Goal: Task Accomplishment & Management: Complete application form

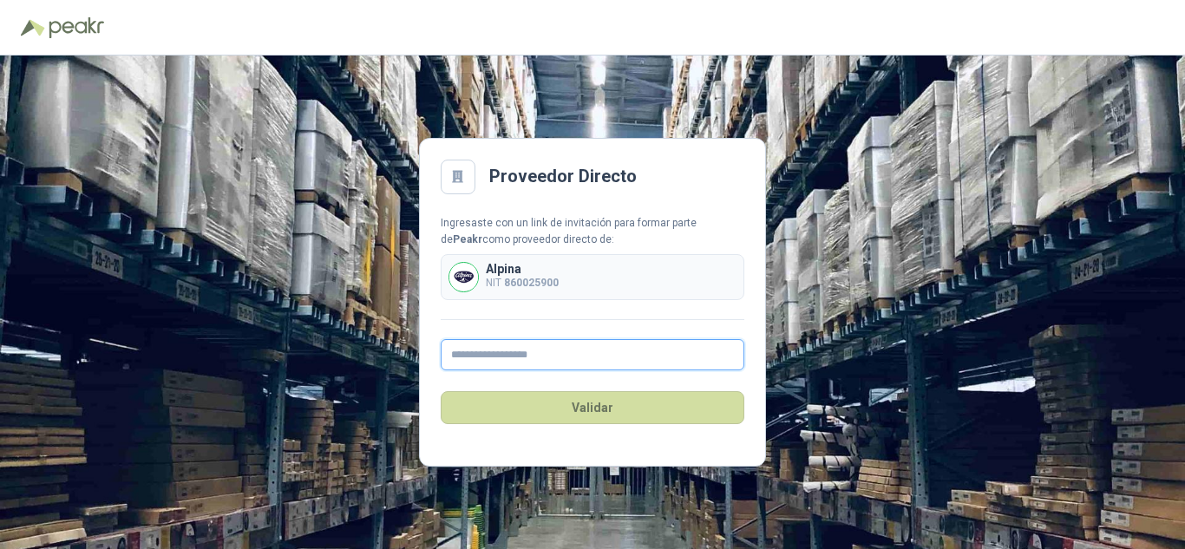
click at [513, 355] on input "text" at bounding box center [593, 354] width 304 height 31
type input "**********"
click at [537, 279] on b "860025900" at bounding box center [531, 283] width 55 height 12
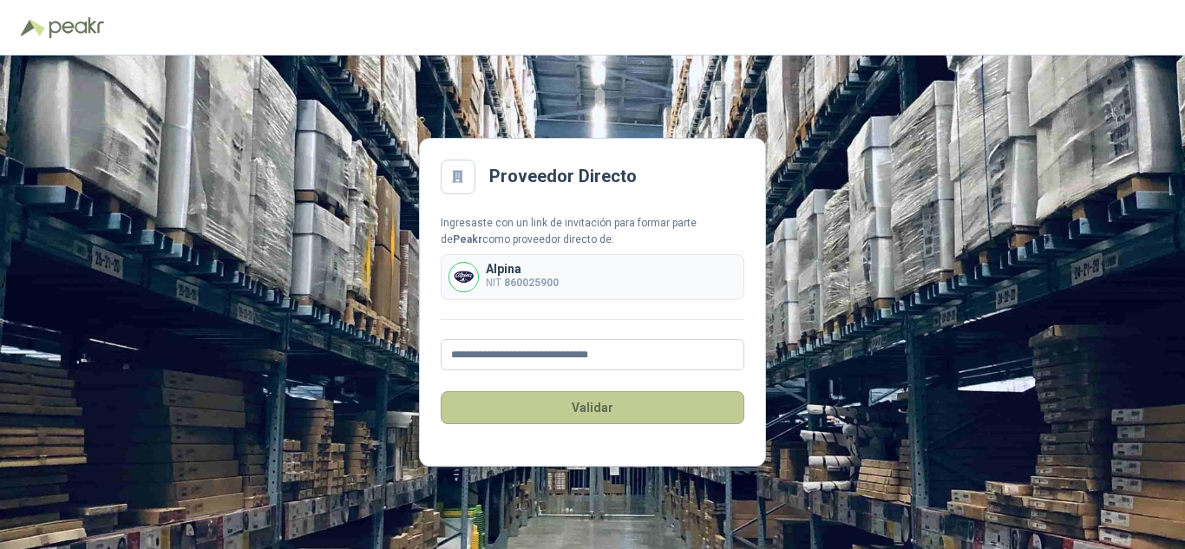
click at [595, 409] on button "Validar" at bounding box center [593, 407] width 304 height 33
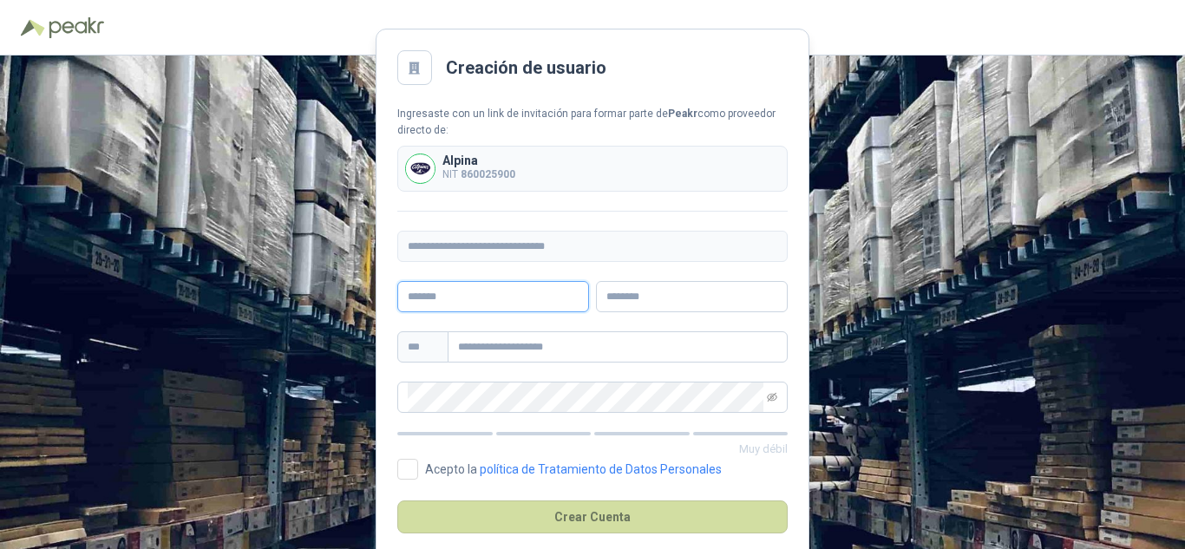
click at [524, 295] on input "text" at bounding box center [493, 296] width 192 height 31
type input "**********"
type input "****"
drag, startPoint x: 524, startPoint y: 295, endPoint x: 349, endPoint y: 298, distance: 175.2
click at [349, 298] on div "**********" at bounding box center [592, 303] width 1185 height 494
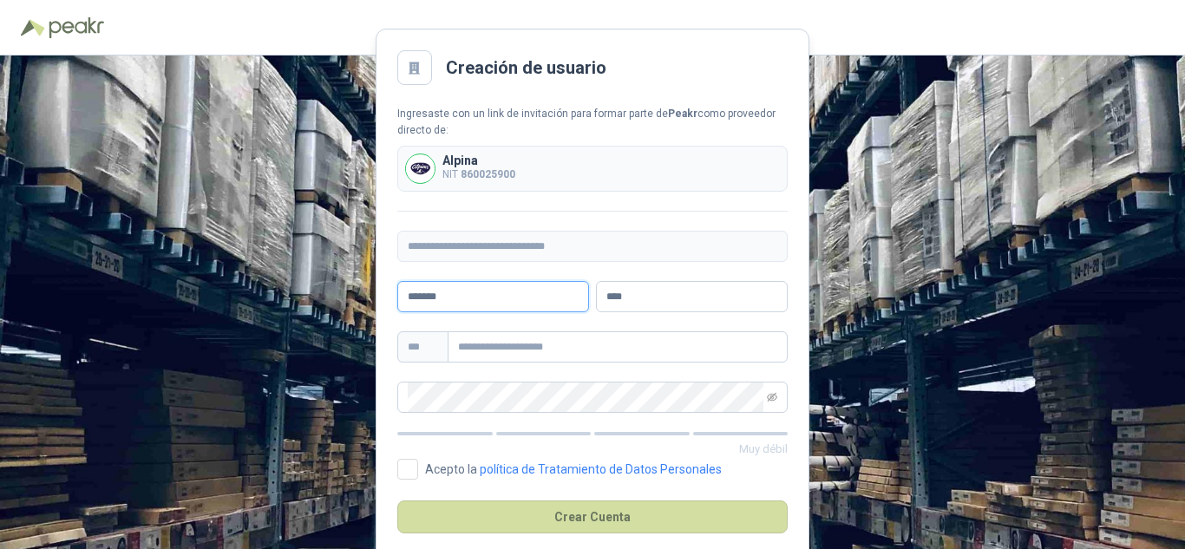
type input "******"
type input "********"
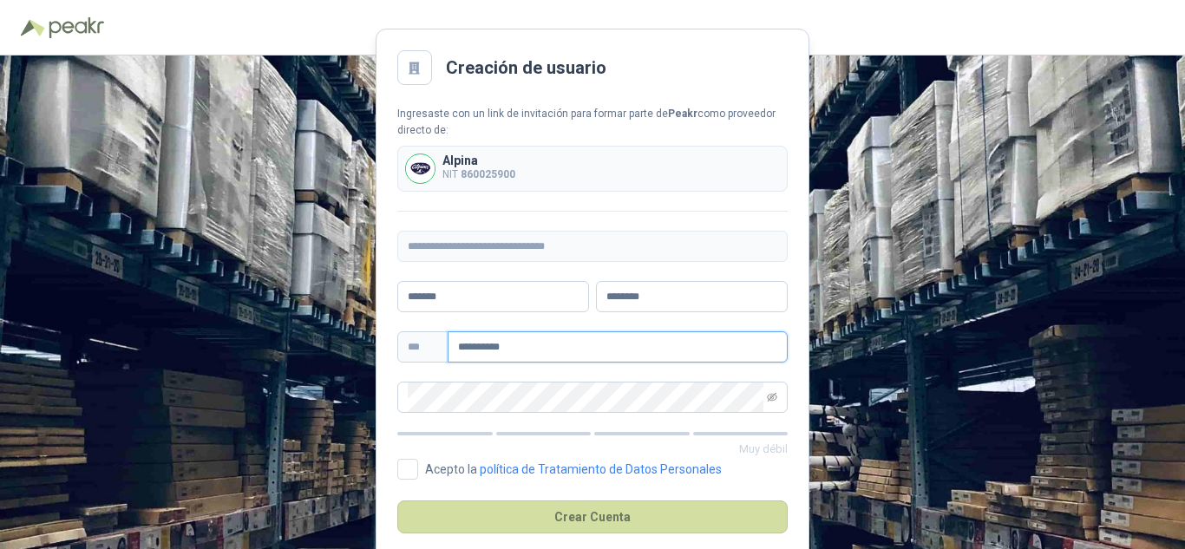
type input "**********"
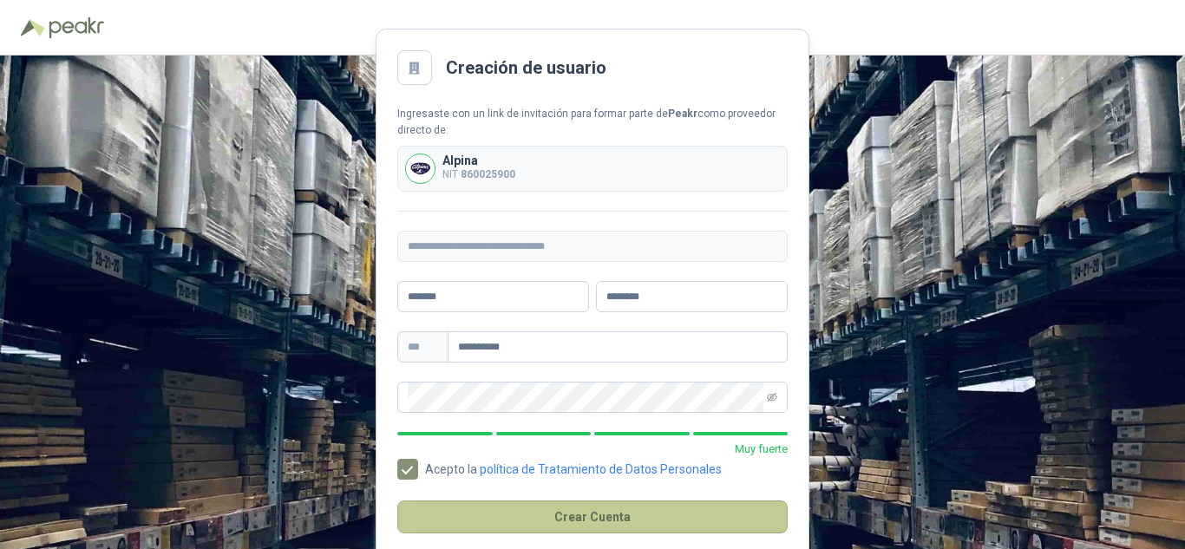
click at [640, 517] on button "Crear Cuenta" at bounding box center [592, 516] width 390 height 33
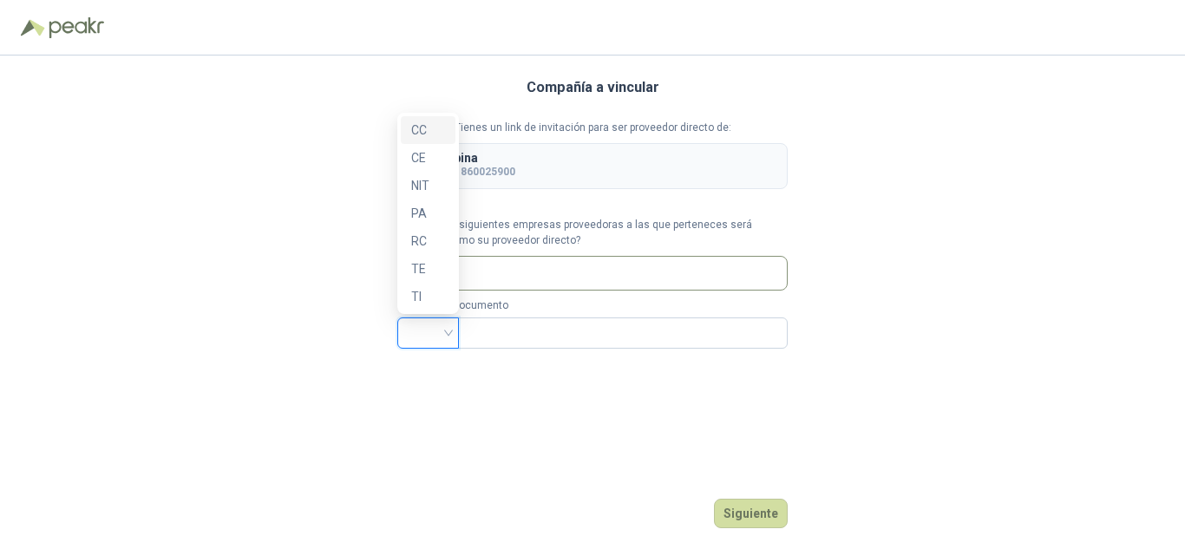
click at [441, 332] on input "search" at bounding box center [428, 331] width 41 height 26
click at [307, 303] on div "Compañía a vincular Tienes un link de invitación para ser proveedor directo de:…" at bounding box center [592, 303] width 1185 height 494
click at [453, 333] on div at bounding box center [428, 332] width 62 height 31
click at [431, 182] on div "NIT" at bounding box center [428, 185] width 34 height 19
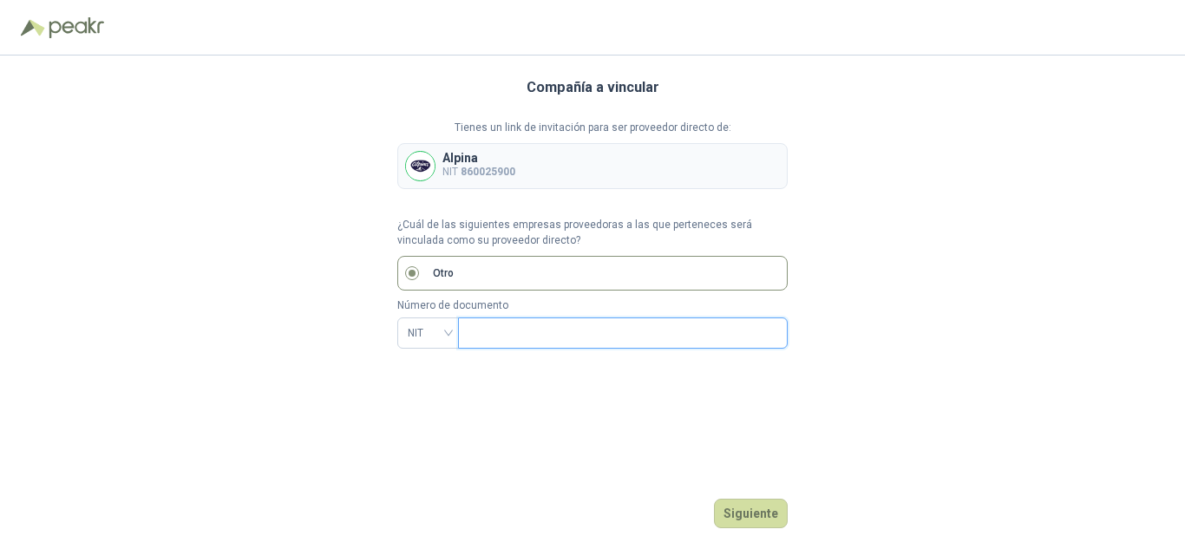
click at [513, 325] on input "text" at bounding box center [620, 332] width 305 height 29
click at [419, 271] on label "Otro" at bounding box center [592, 273] width 390 height 35
click at [499, 326] on input "text" at bounding box center [620, 332] width 305 height 29
type input "**********"
click at [746, 518] on button "Siguiente" at bounding box center [751, 513] width 74 height 29
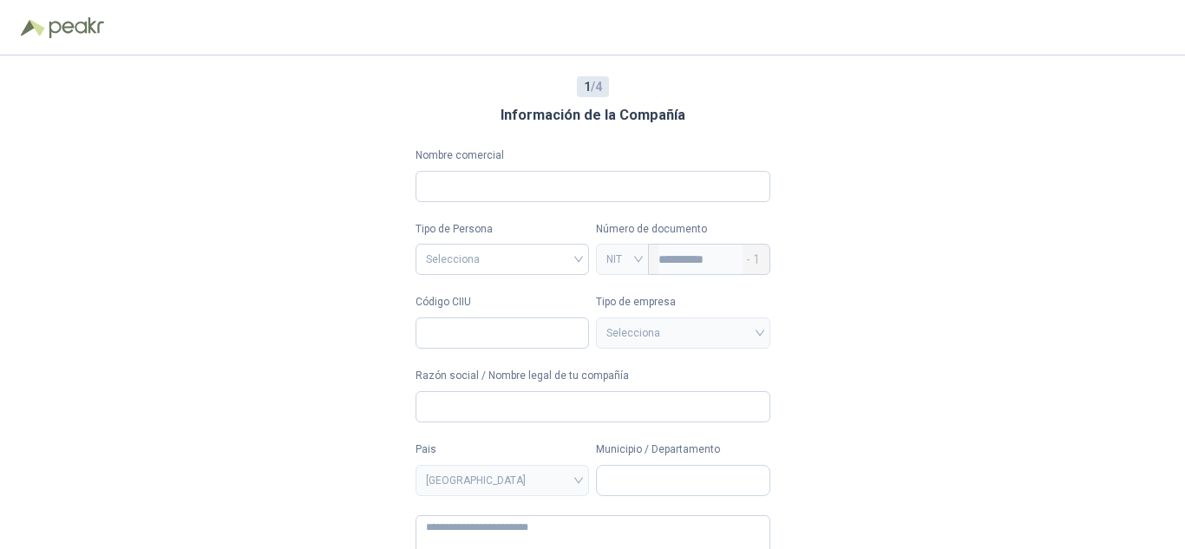
scroll to position [75, 0]
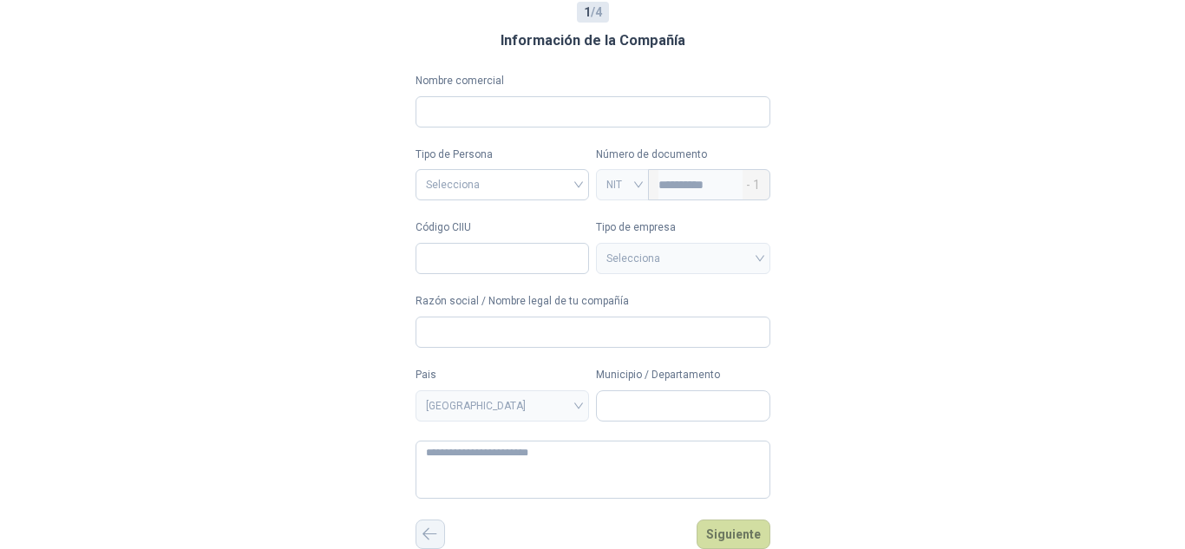
click at [415, 540] on button "button" at bounding box center [429, 534] width 29 height 29
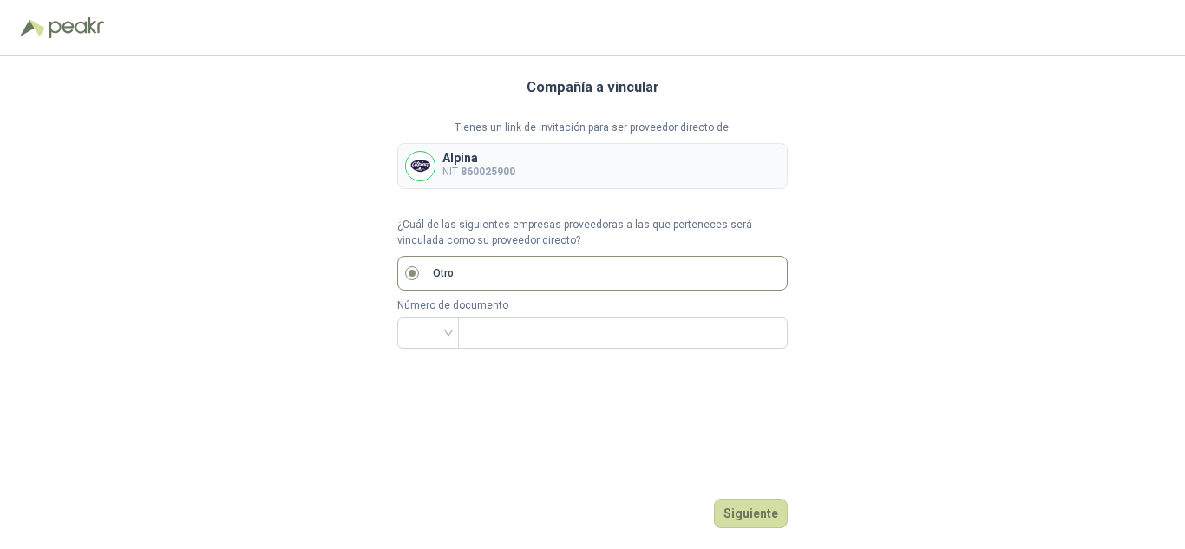
scroll to position [0, 0]
click at [452, 337] on div at bounding box center [428, 332] width 62 height 31
click at [436, 183] on div "NIT" at bounding box center [428, 185] width 34 height 19
click at [513, 340] on input "text" at bounding box center [620, 332] width 305 height 29
type input "*********"
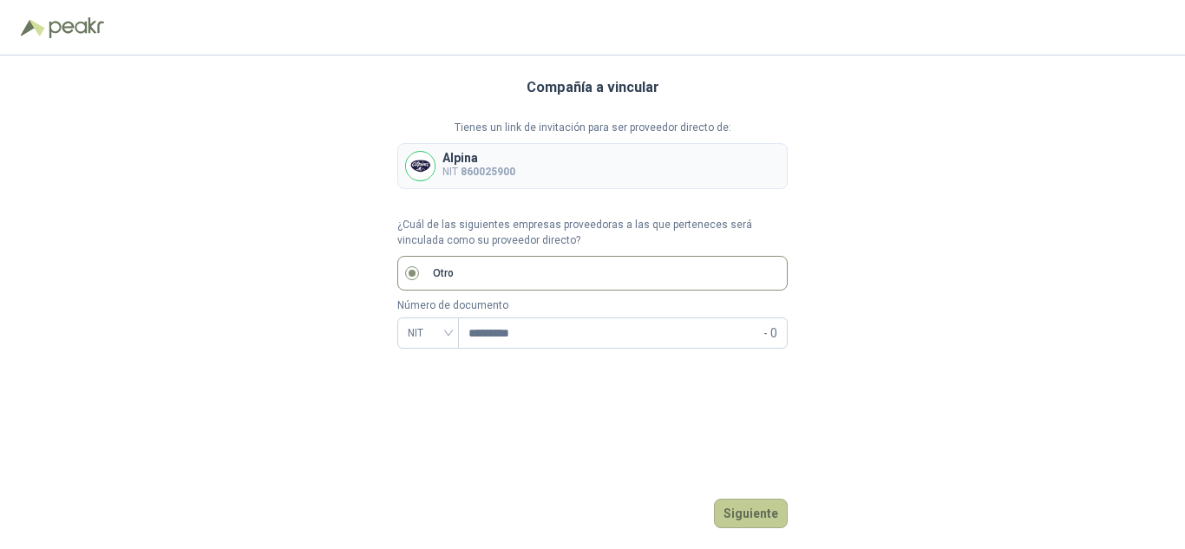
click at [761, 514] on button "Siguiente" at bounding box center [751, 513] width 74 height 29
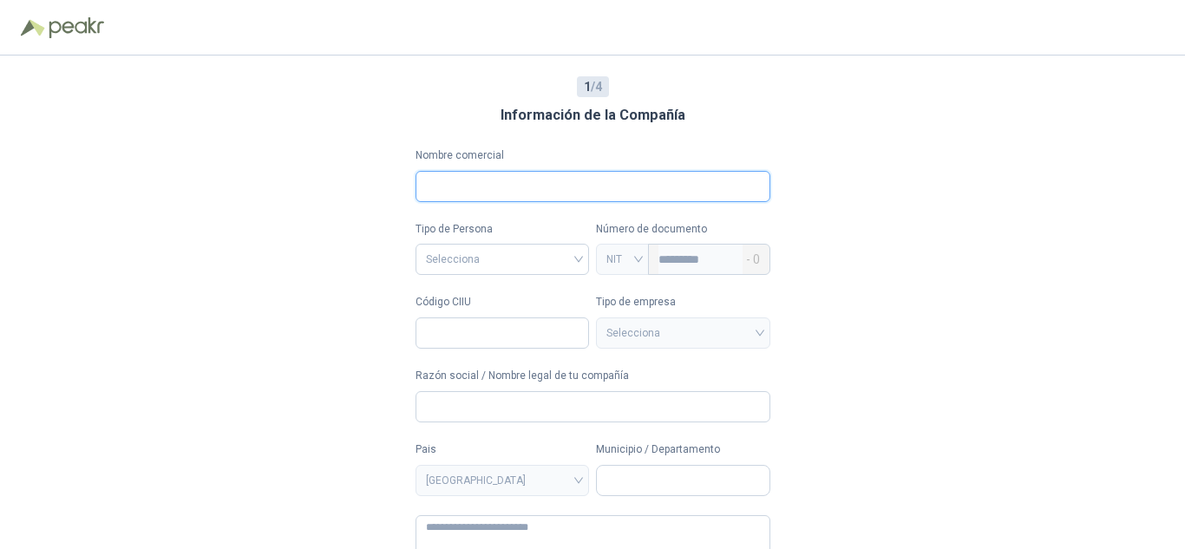
click at [483, 186] on input "Nombre comercial" at bounding box center [592, 186] width 355 height 31
type input "**********"
click at [568, 252] on input "search" at bounding box center [503, 258] width 154 height 26
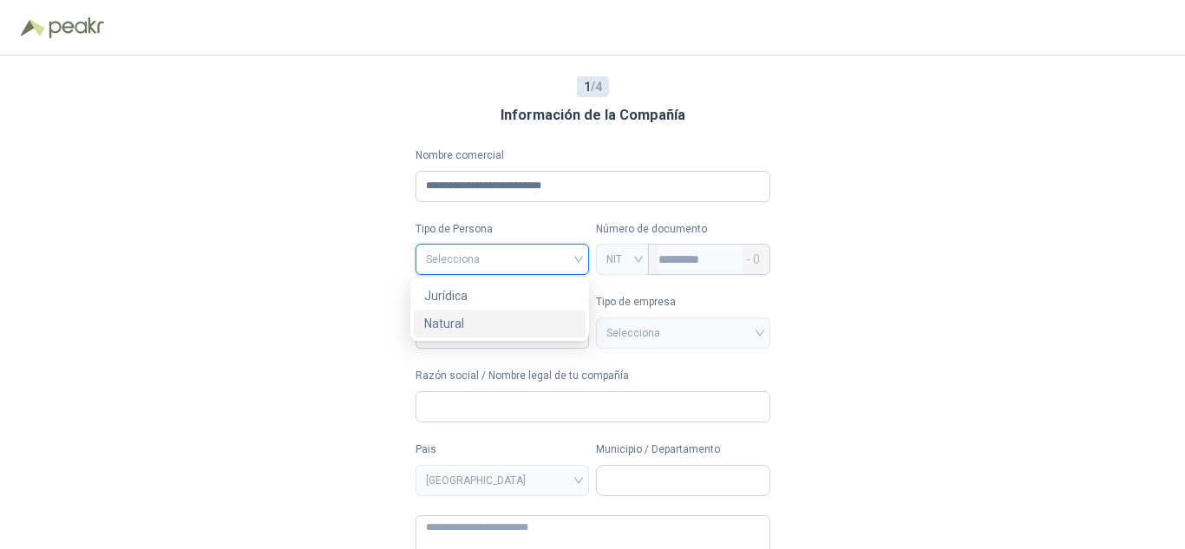
click at [506, 307] on div "Jurídica" at bounding box center [500, 296] width 172 height 28
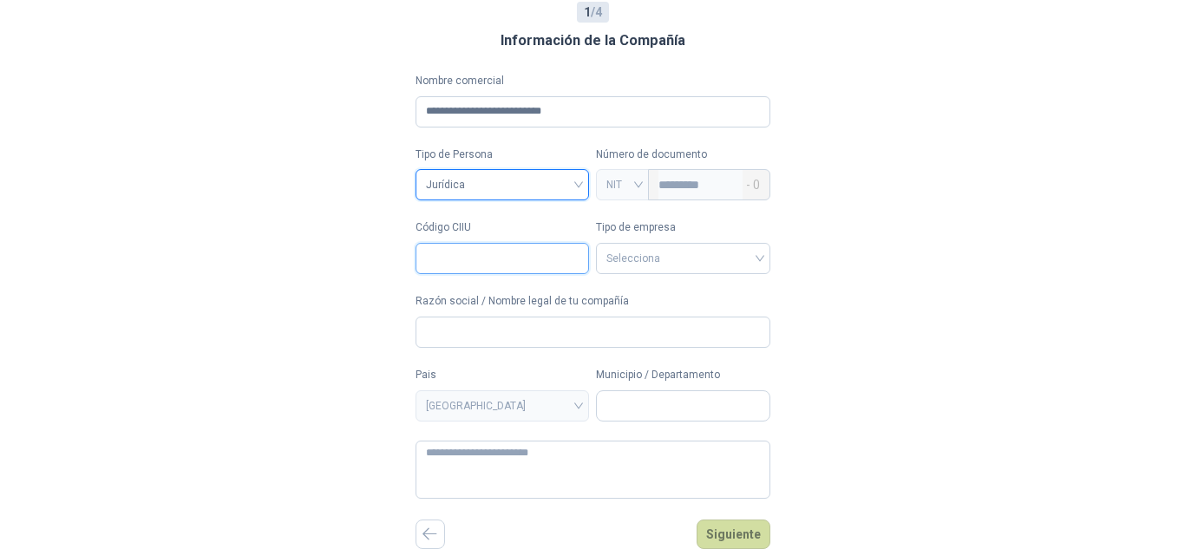
click at [521, 255] on input "Código CIIU" at bounding box center [502, 258] width 174 height 31
type input "****"
click at [686, 255] on input "search" at bounding box center [683, 257] width 154 height 26
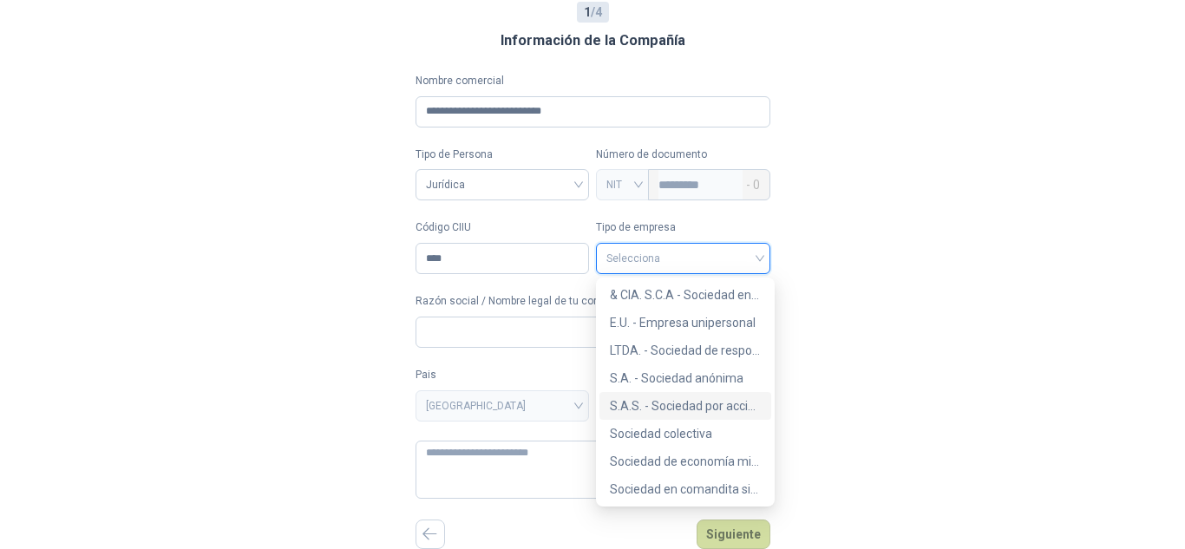
click at [682, 400] on div "S.A.S. - Sociedad por acciones simplificada" at bounding box center [685, 405] width 151 height 19
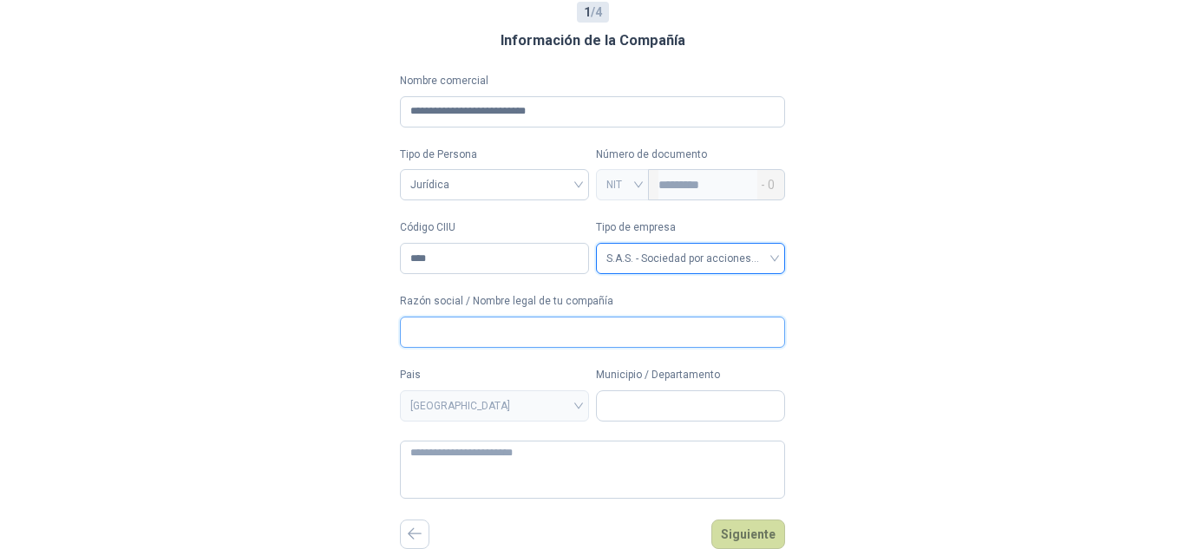
click at [510, 336] on input "Razón social / Nombre legal de tu compañía" at bounding box center [592, 332] width 385 height 31
type input "**********"
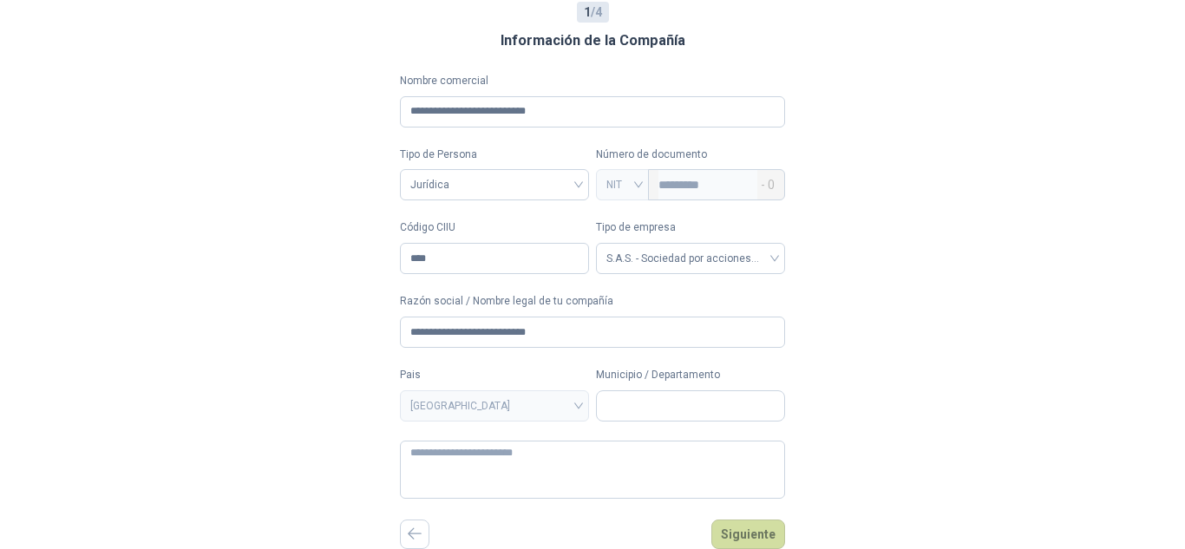
click at [478, 426] on form "**********" at bounding box center [592, 286] width 385 height 426
click at [501, 402] on span "[GEOGRAPHIC_DATA]" at bounding box center [494, 406] width 168 height 26
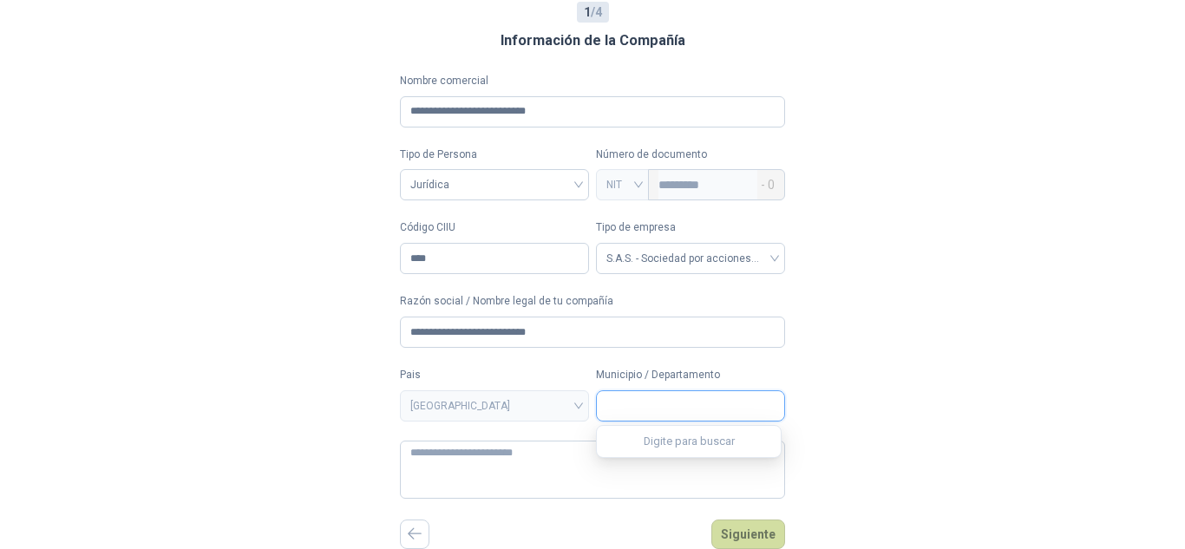
click at [671, 405] on input "Municipio / Departamento" at bounding box center [690, 405] width 187 height 29
type input "*"
type input "****"
click at [673, 443] on span "Bogotá D.C. / Bogotá D.C." at bounding box center [674, 444] width 127 height 13
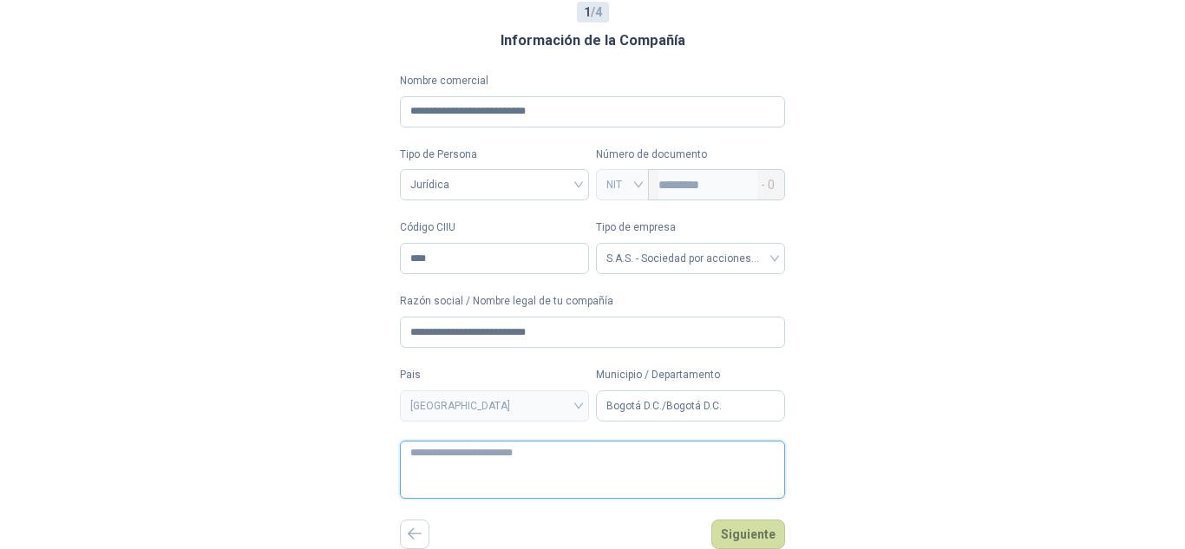
click at [533, 484] on textarea at bounding box center [592, 470] width 385 height 58
type textarea "**"
type textarea "***"
type textarea "****"
type textarea "*****"
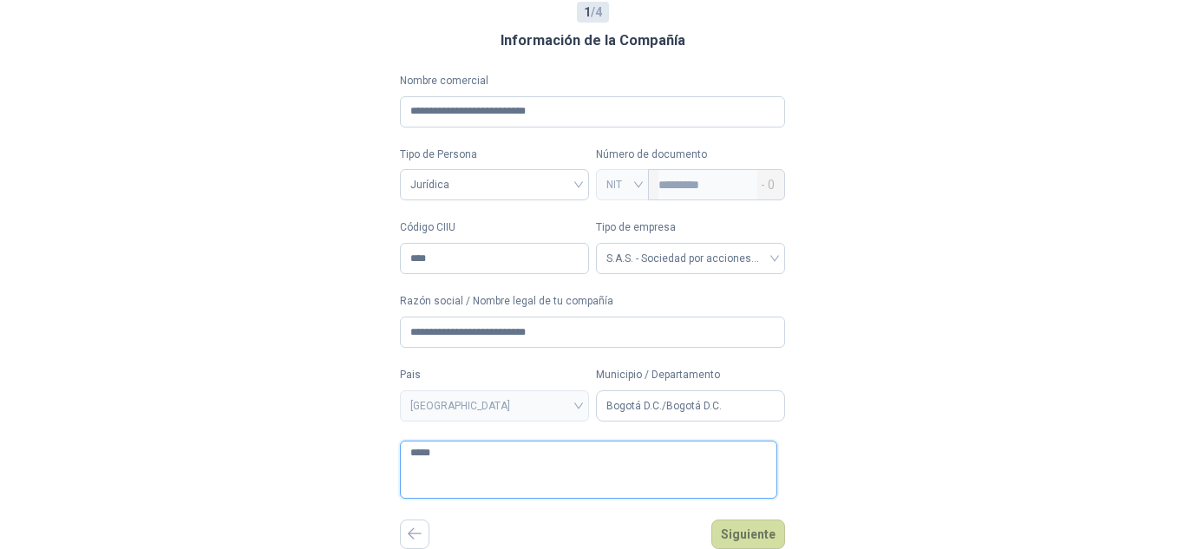
type textarea "*****"
type textarea "*******"
type textarea "********"
type textarea "**********"
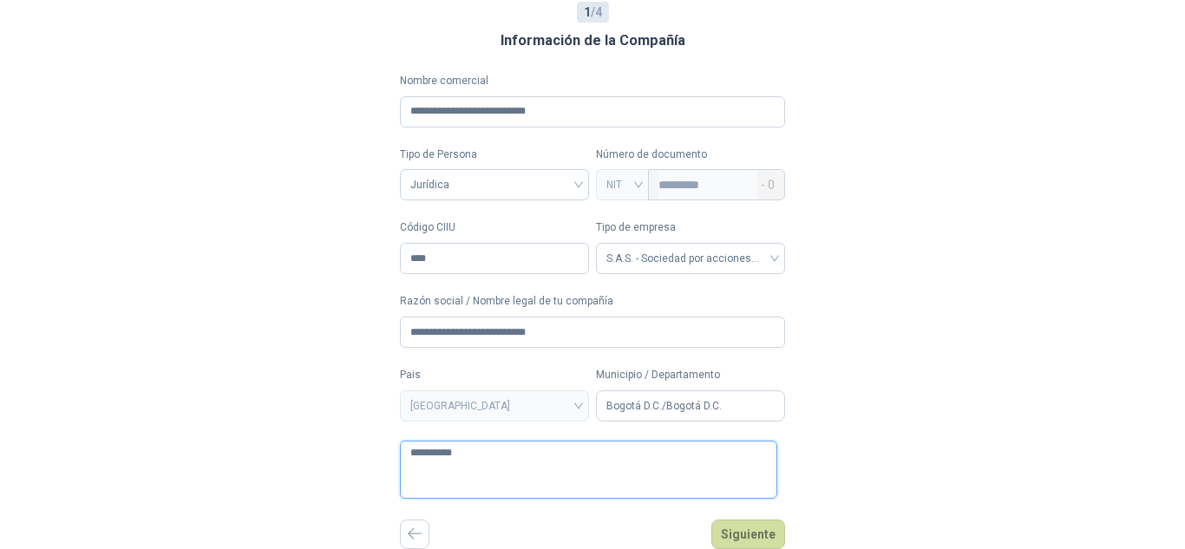
type textarea "**********"
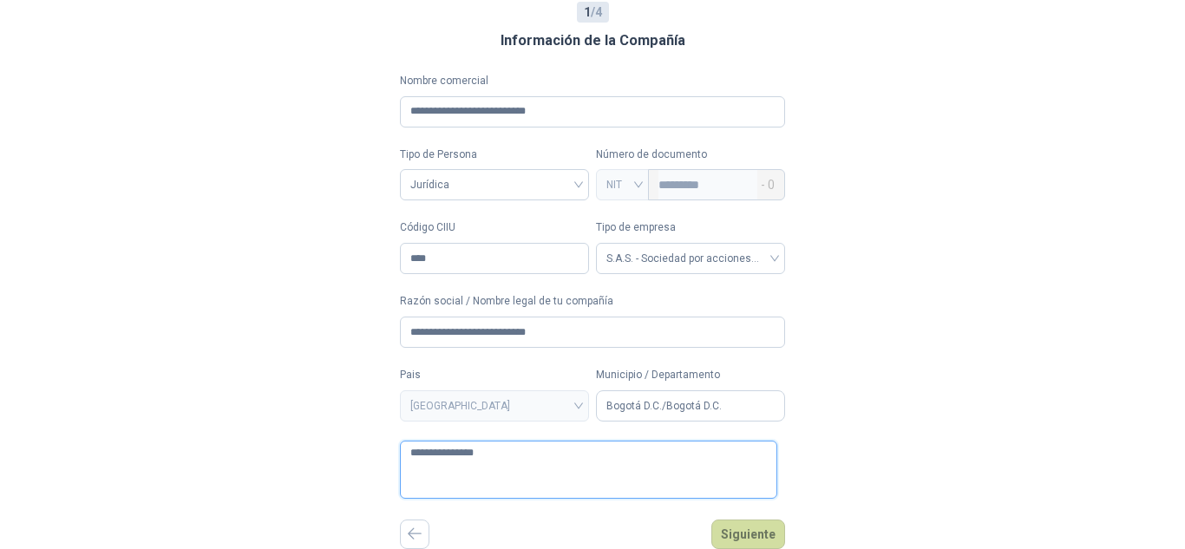
type textarea "**********"
click at [729, 522] on button "Siguiente" at bounding box center [748, 534] width 74 height 29
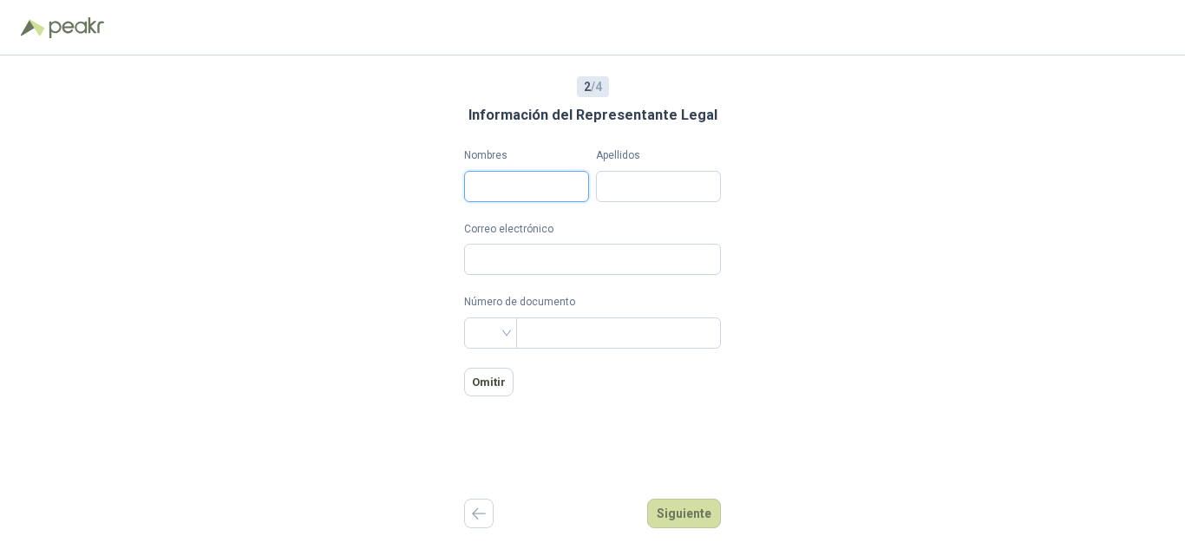
click at [544, 180] on input "Nombres" at bounding box center [526, 186] width 125 height 31
type input "**********"
type input "*"
type input "**********"
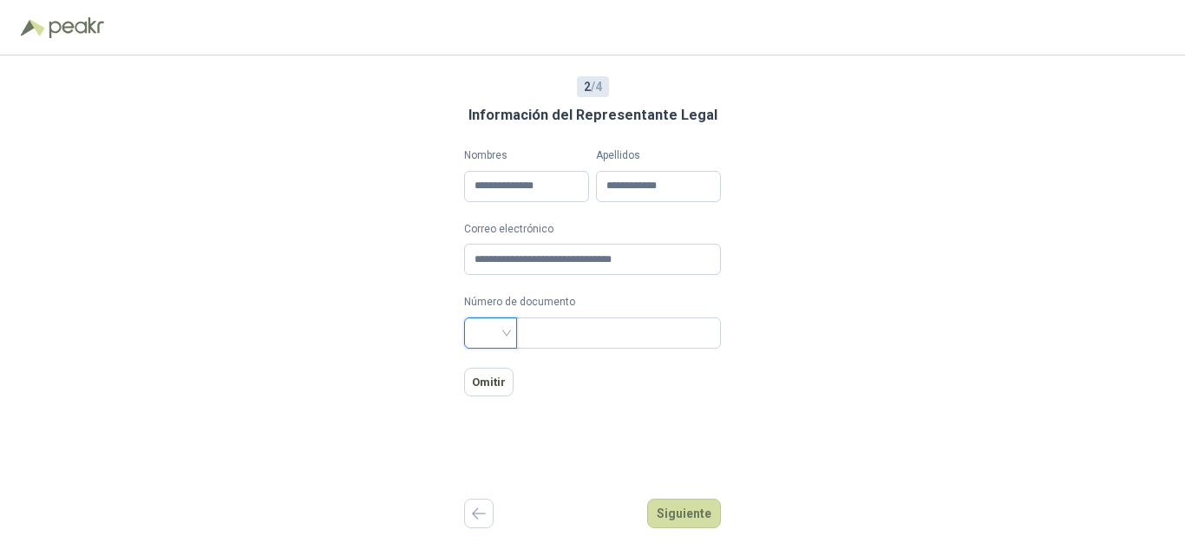
click at [497, 337] on div at bounding box center [490, 332] width 53 height 31
click at [483, 135] on div "CC" at bounding box center [480, 130] width 25 height 19
click at [526, 323] on input "text" at bounding box center [616, 332] width 180 height 29
type input "**********"
click at [694, 509] on button "Siguiente" at bounding box center [684, 513] width 74 height 29
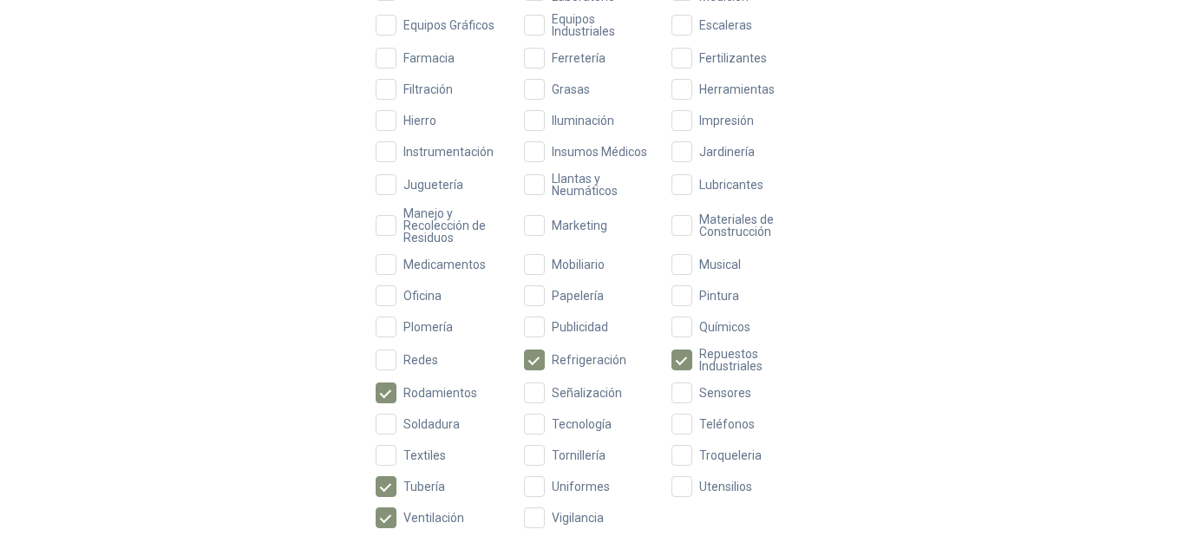
scroll to position [651, 0]
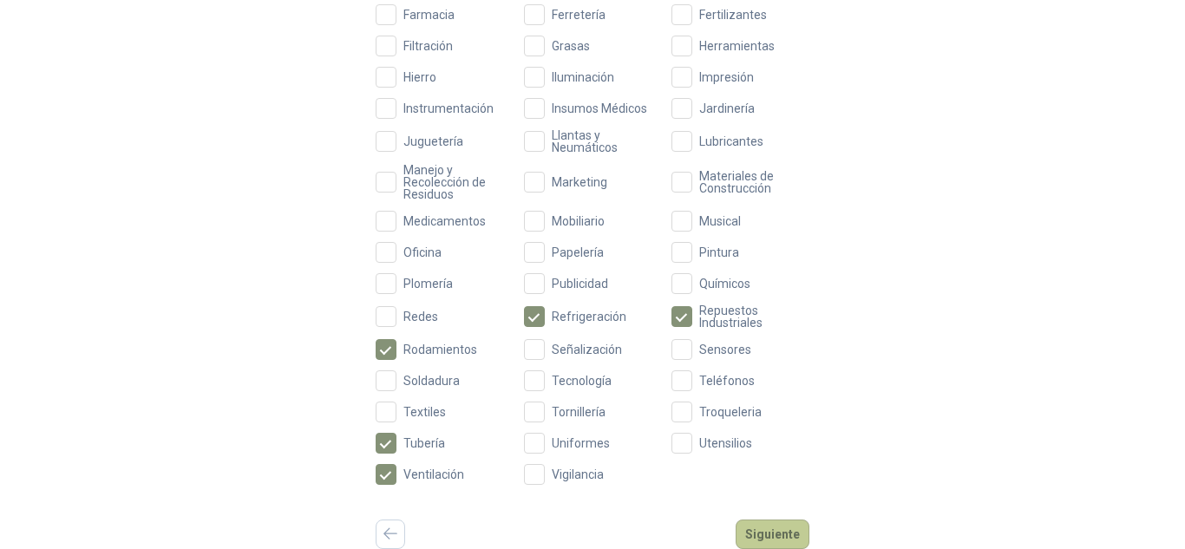
click at [777, 533] on button "Siguiente" at bounding box center [773, 534] width 74 height 29
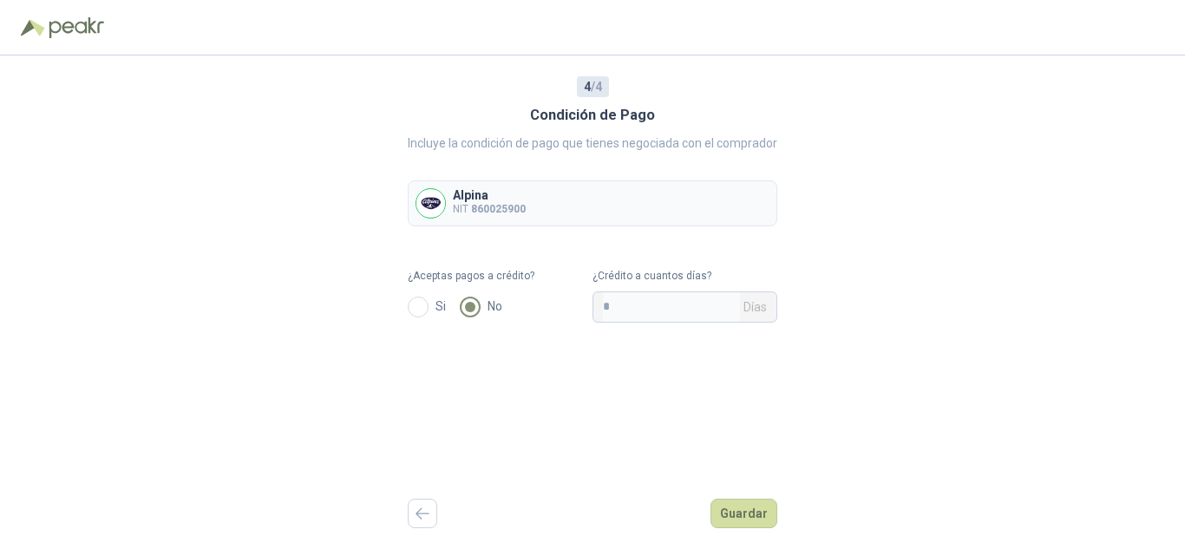
scroll to position [0, 0]
click at [686, 296] on input "*" at bounding box center [671, 306] width 137 height 29
type input "*"
type input "**"
click at [742, 510] on button "Guardar" at bounding box center [743, 513] width 67 height 29
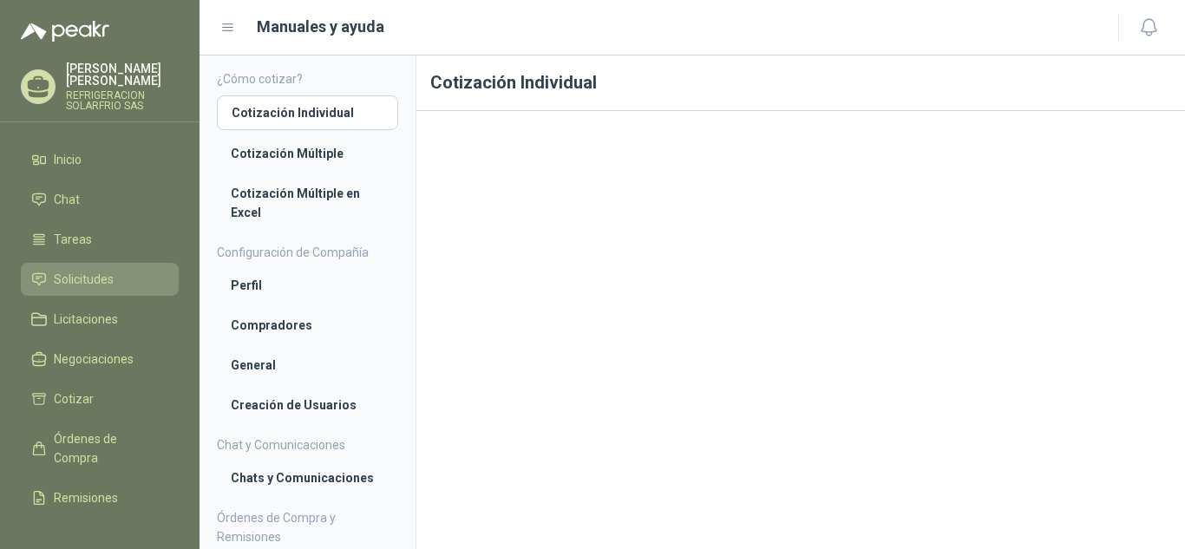
click at [87, 270] on span "Solicitudes" at bounding box center [84, 279] width 60 height 19
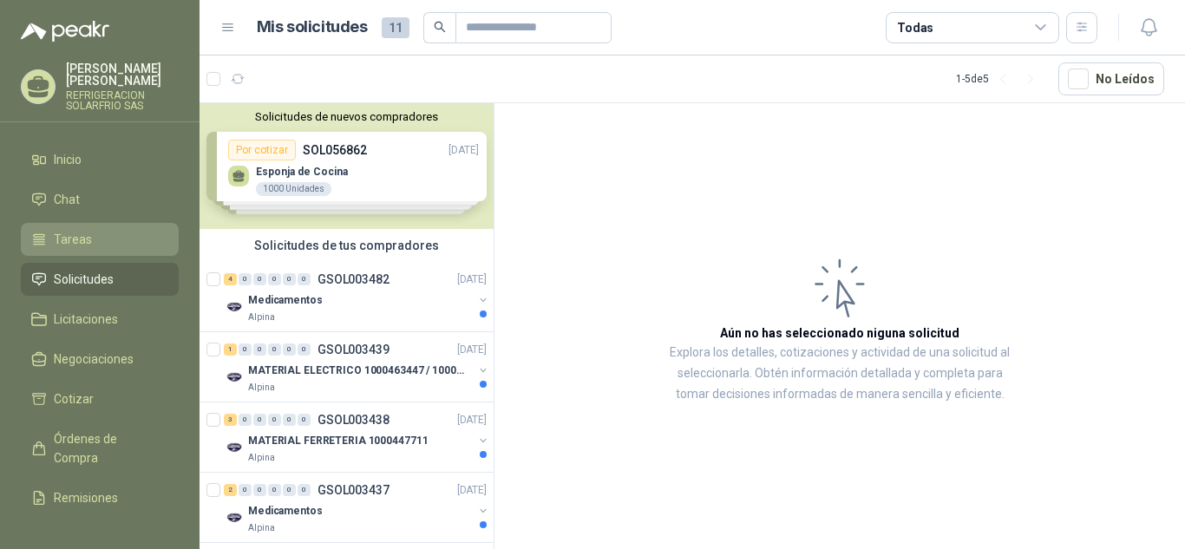
click at [82, 230] on span "Tareas" at bounding box center [73, 239] width 38 height 19
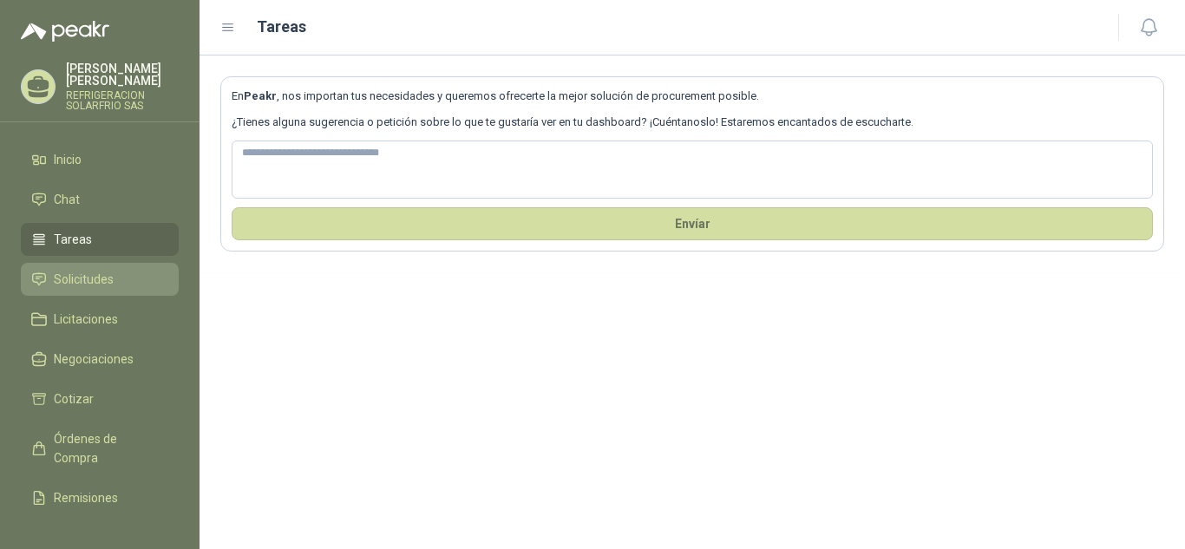
click at [73, 271] on span "Solicitudes" at bounding box center [84, 279] width 60 height 19
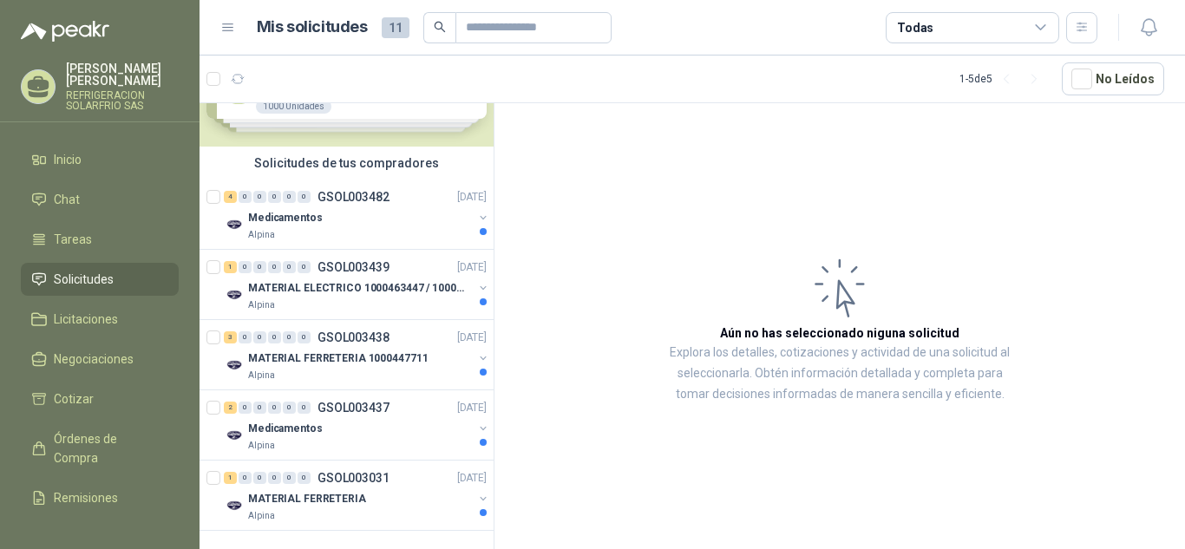
scroll to position [96, 0]
click at [396, 284] on div "MATERIAL ELECTRICO 1000463447 / 1000465800" at bounding box center [360, 288] width 225 height 21
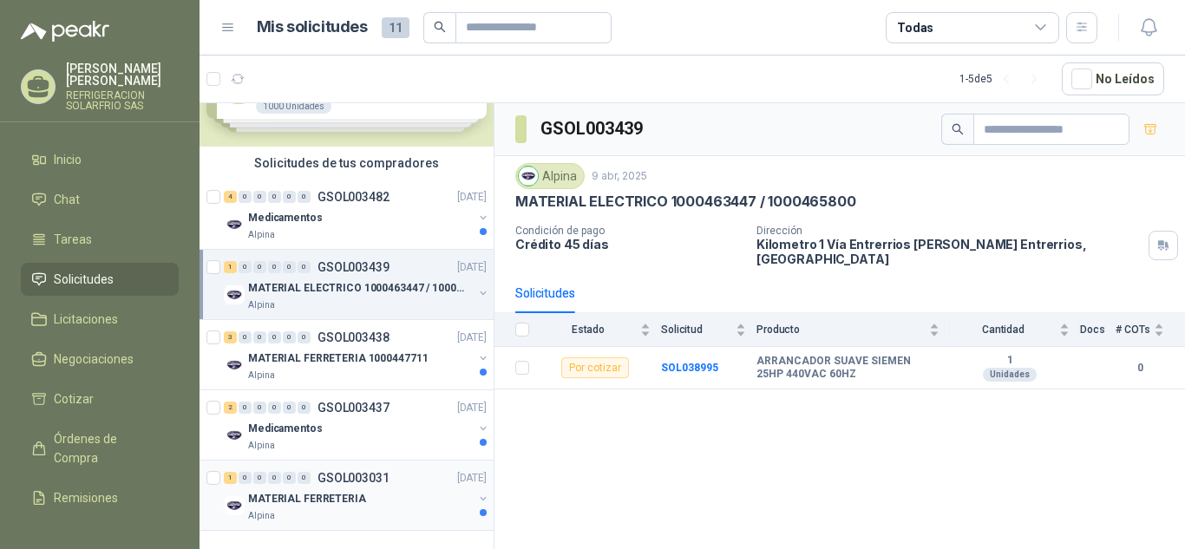
click at [332, 491] on p "MATERIAL FERRETERIA" at bounding box center [307, 499] width 118 height 16
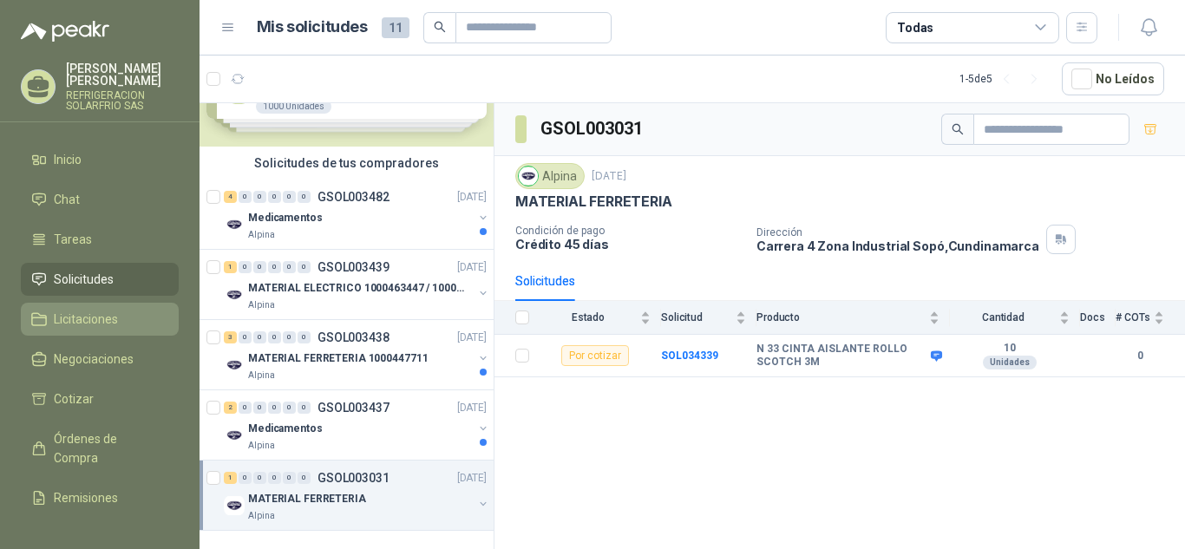
click at [112, 310] on span "Licitaciones" at bounding box center [86, 319] width 64 height 19
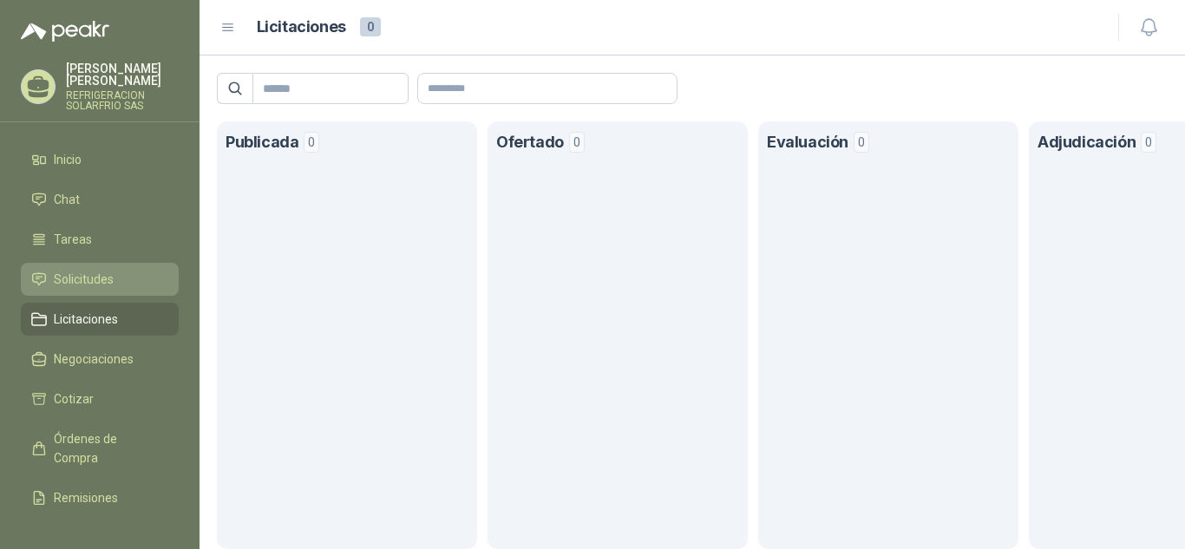
click at [113, 278] on link "Solicitudes" at bounding box center [100, 279] width 158 height 33
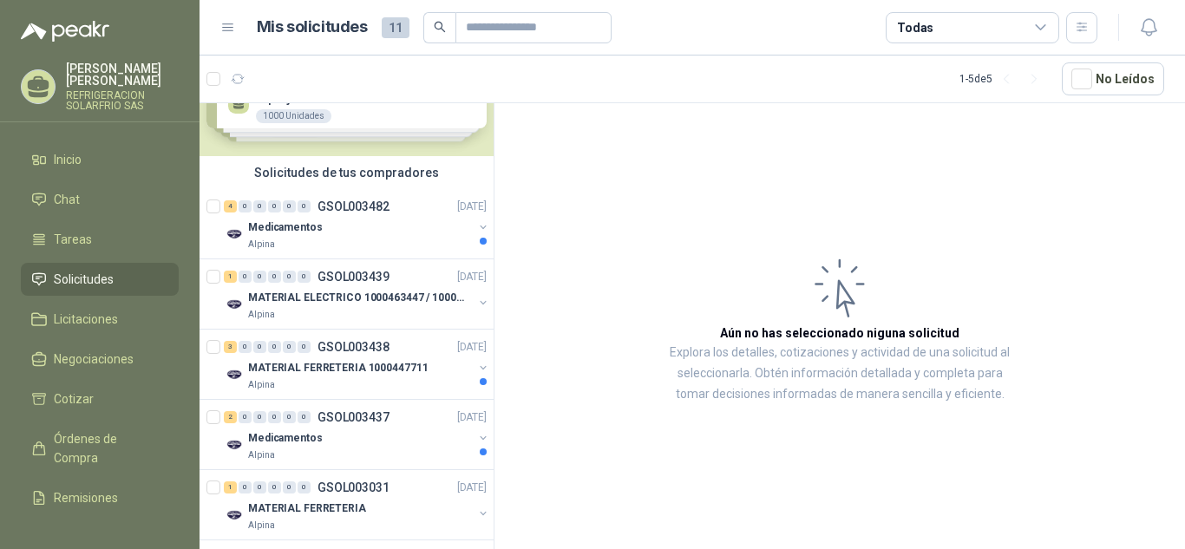
scroll to position [96, 0]
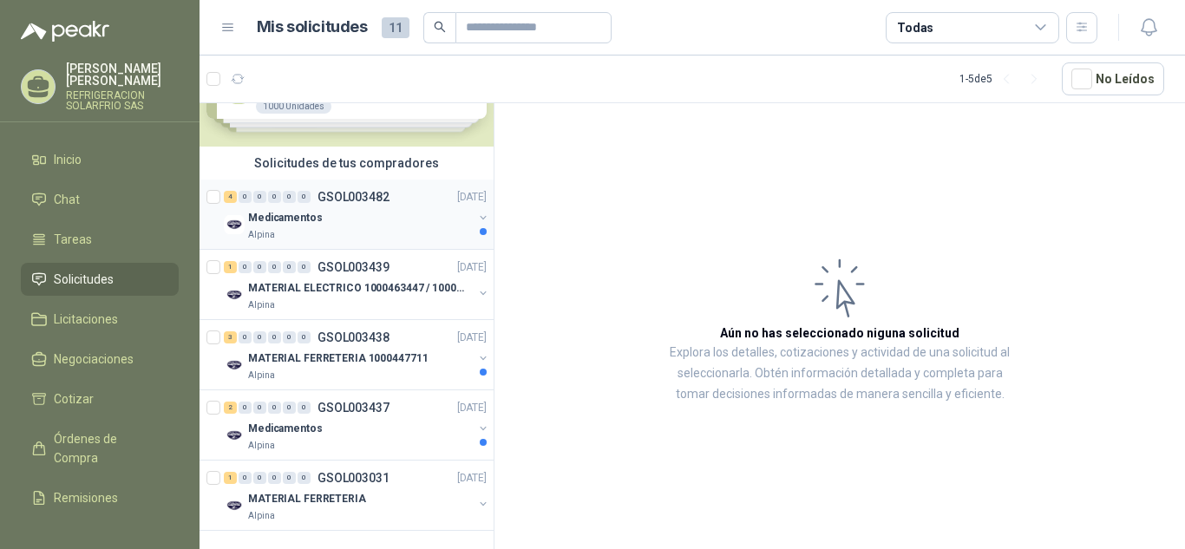
click at [400, 207] on div "Medicamentos" at bounding box center [360, 217] width 225 height 21
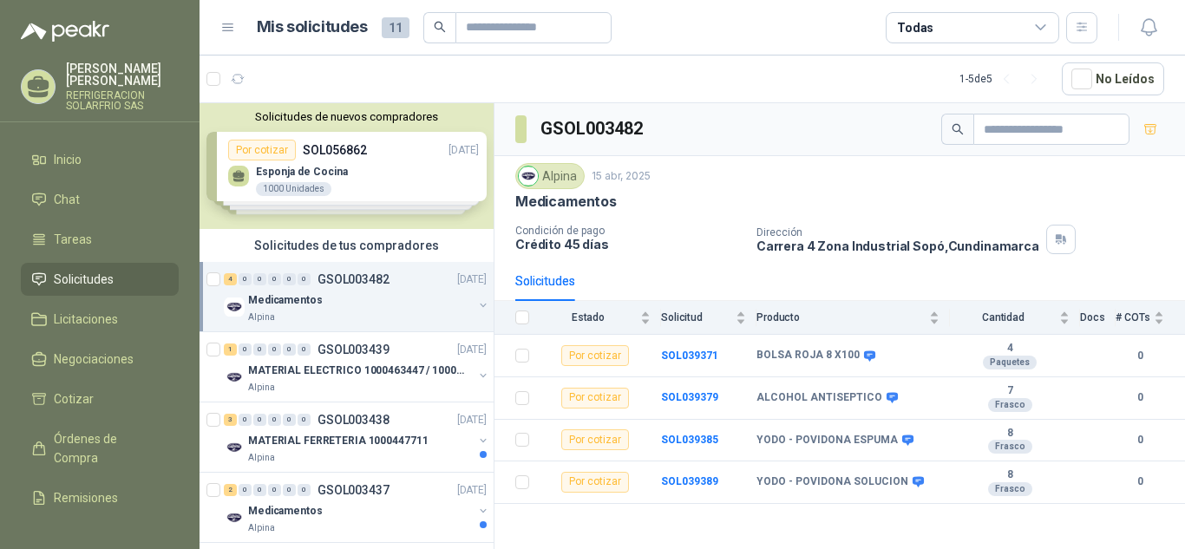
click at [130, 263] on link "Solicitudes" at bounding box center [100, 279] width 158 height 33
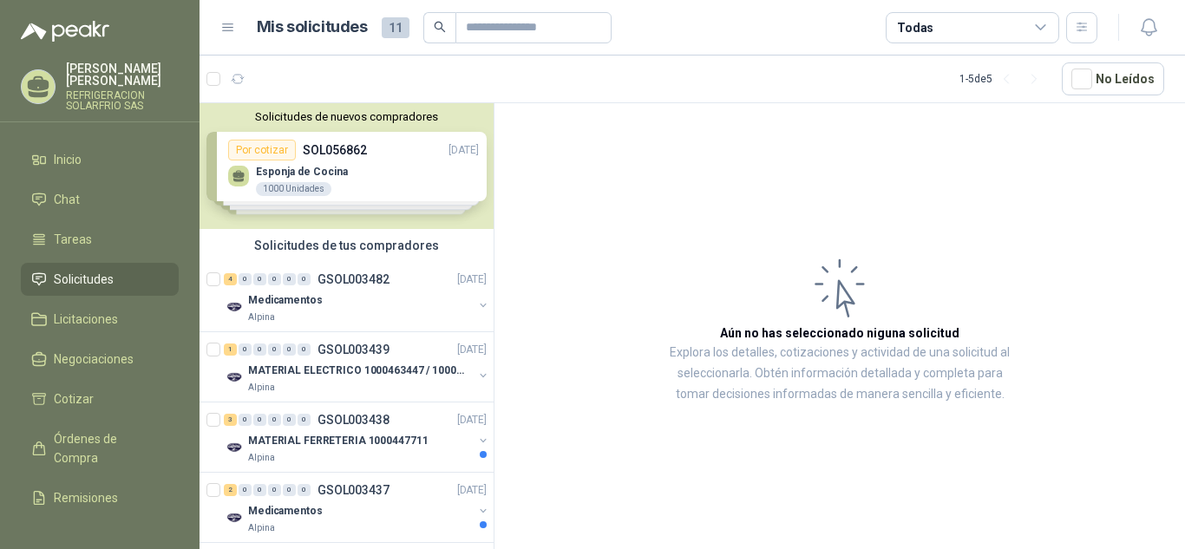
click at [124, 270] on li "Solicitudes" at bounding box center [99, 279] width 137 height 19
click at [402, 186] on div "Solicitudes de nuevos compradores Por cotizar SOL056862 [DATE] Esponja de Cocin…" at bounding box center [346, 166] width 294 height 126
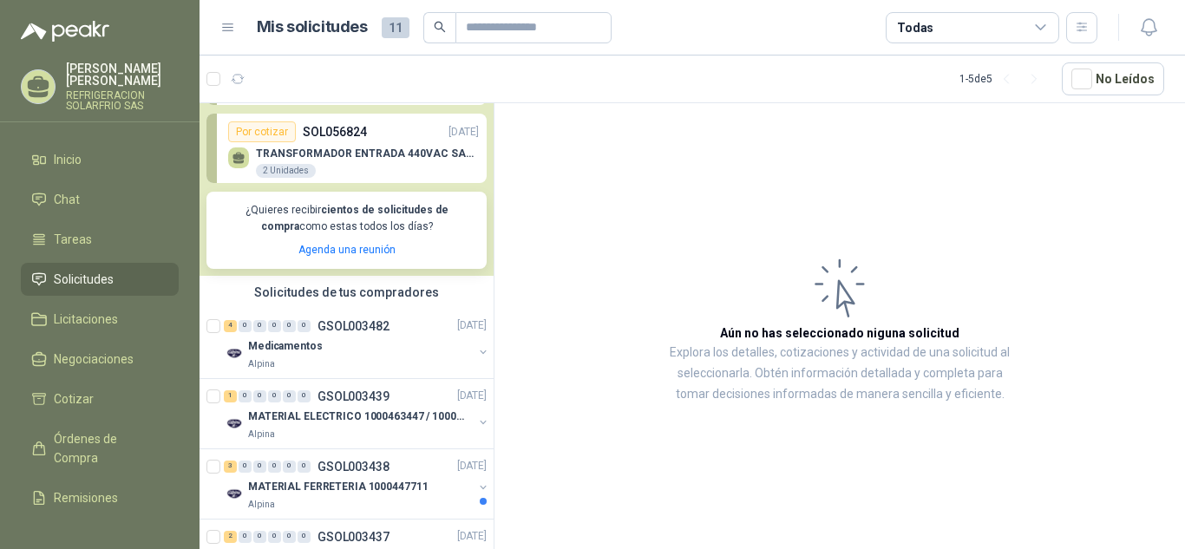
scroll to position [253, 0]
click at [376, 343] on div "Medicamentos" at bounding box center [360, 346] width 225 height 21
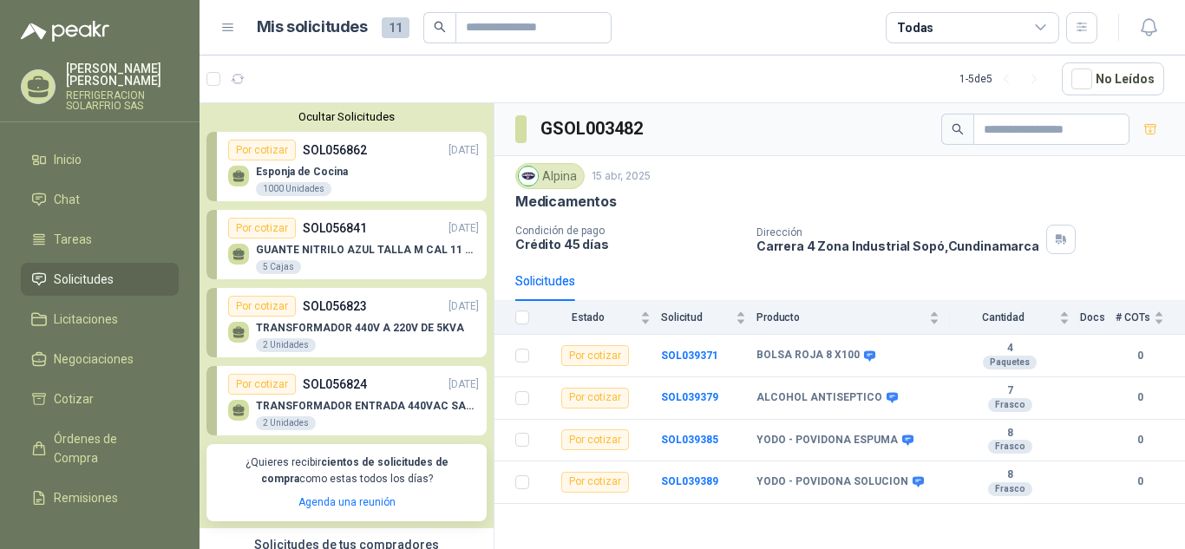
click at [396, 151] on div "Por cotizar SOL056862 [DATE]" at bounding box center [353, 150] width 251 height 21
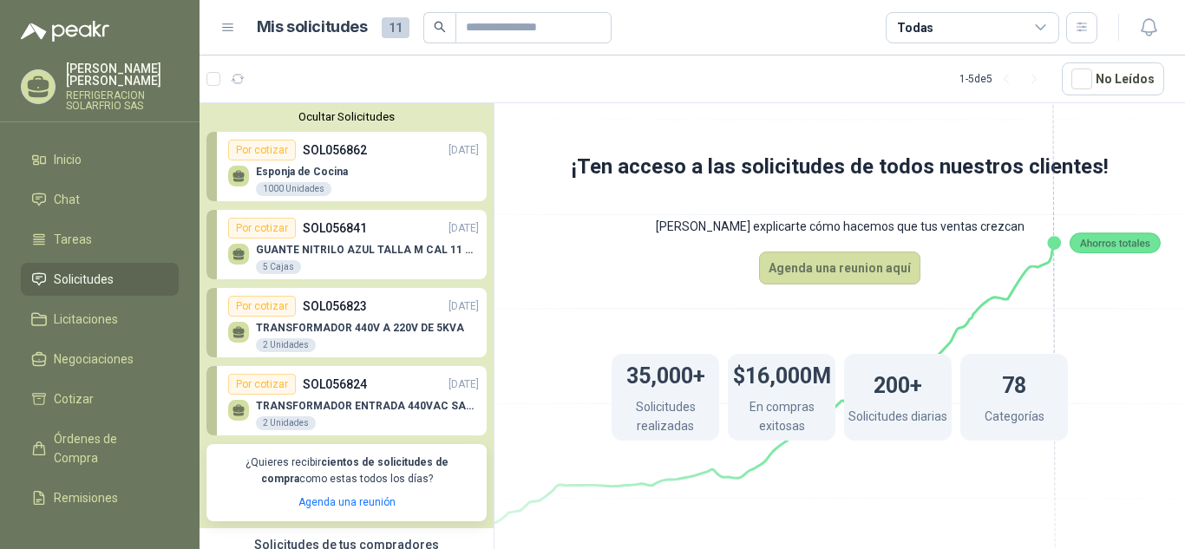
click at [389, 29] on span "11" at bounding box center [396, 27] width 28 height 21
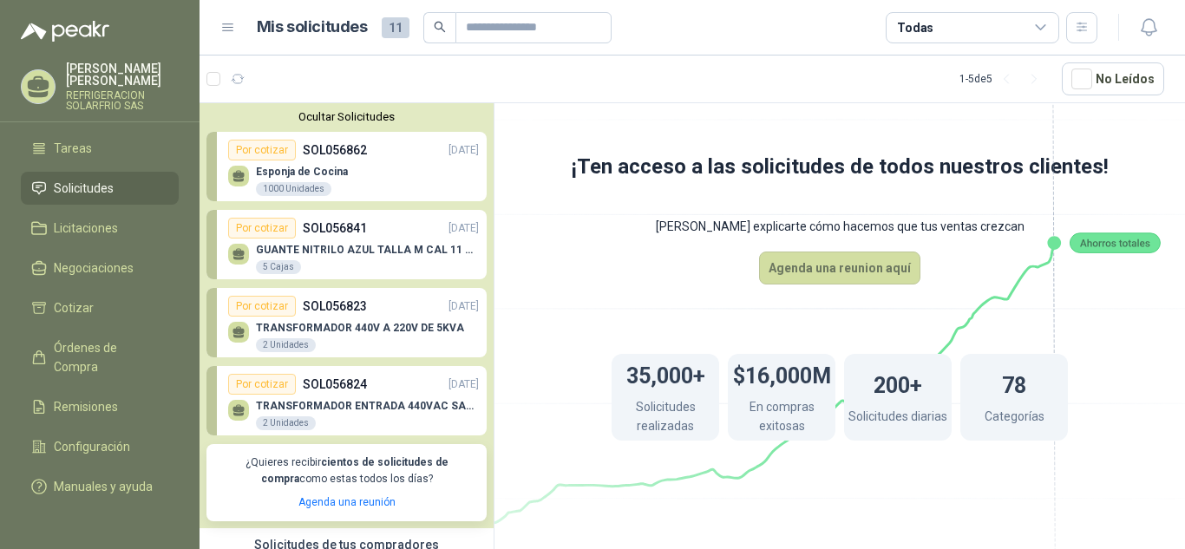
scroll to position [101, 0]
click at [127, 363] on ul "Inicio Chat Tareas Solicitudes Licitaciones Negociaciones Cotizar Órdenes de Co…" at bounding box center [99, 325] width 199 height 364
click at [95, 395] on span "Remisiones" at bounding box center [86, 404] width 64 height 19
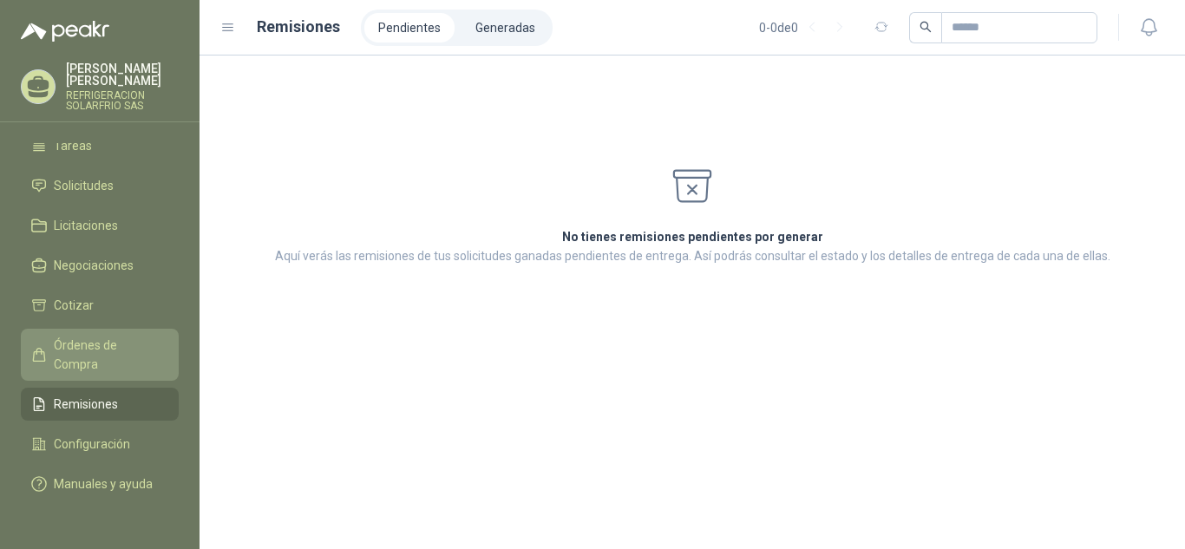
click at [96, 350] on span "Órdenes de Compra" at bounding box center [108, 355] width 108 height 38
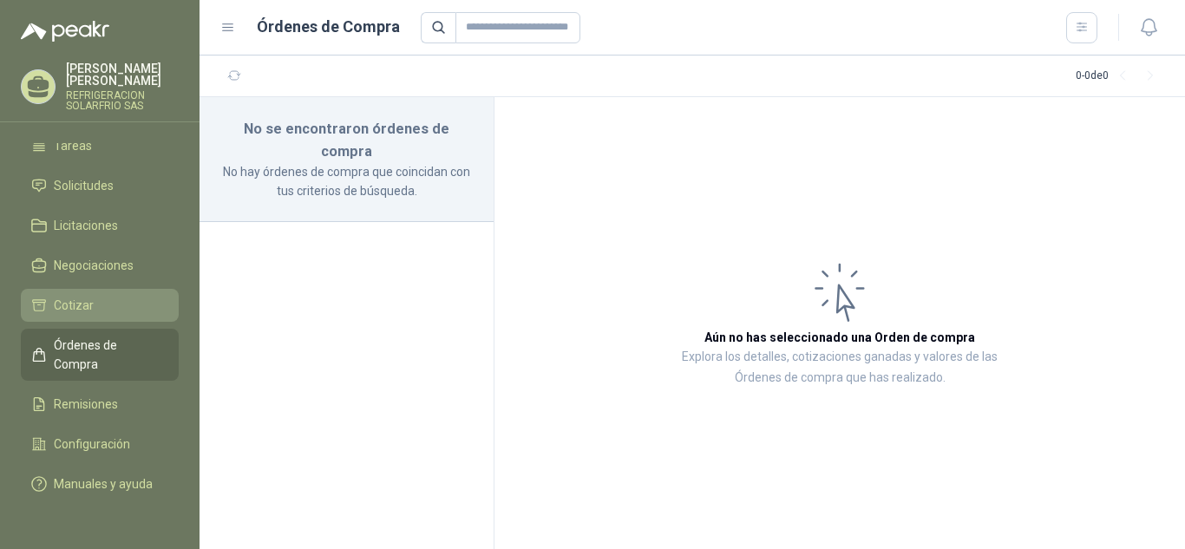
click at [84, 294] on link "Cotizar" at bounding box center [100, 305] width 158 height 33
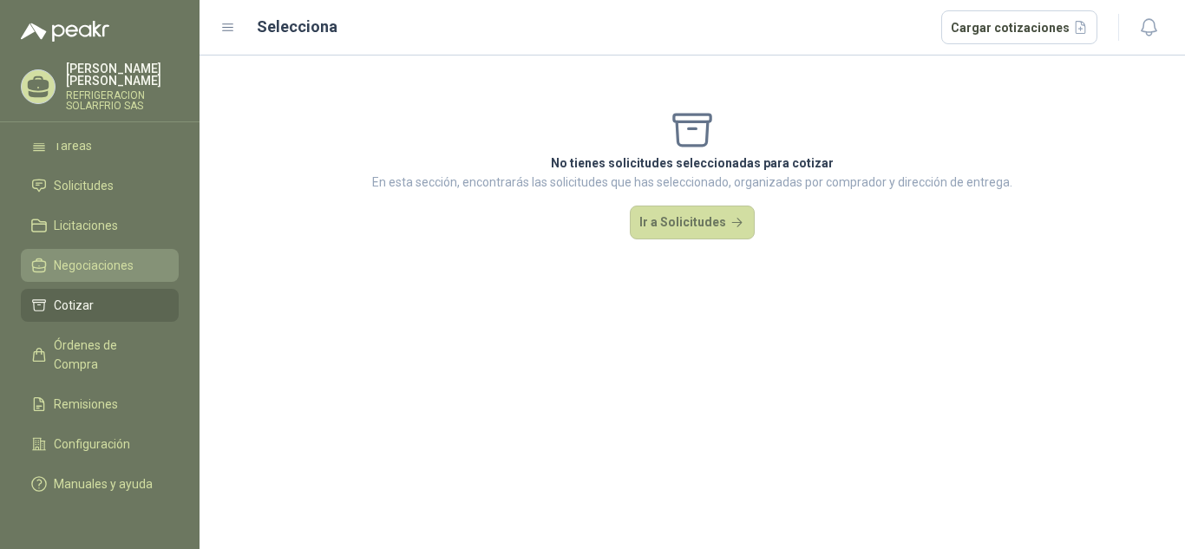
click at [114, 256] on span "Negociaciones" at bounding box center [94, 265] width 80 height 19
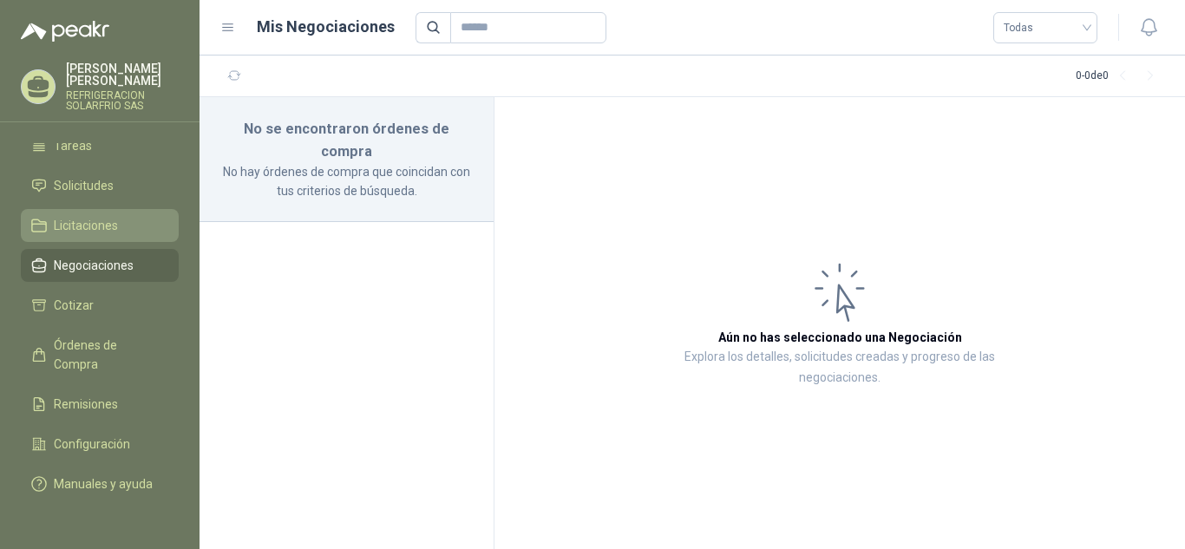
click at [100, 216] on span "Licitaciones" at bounding box center [86, 225] width 64 height 19
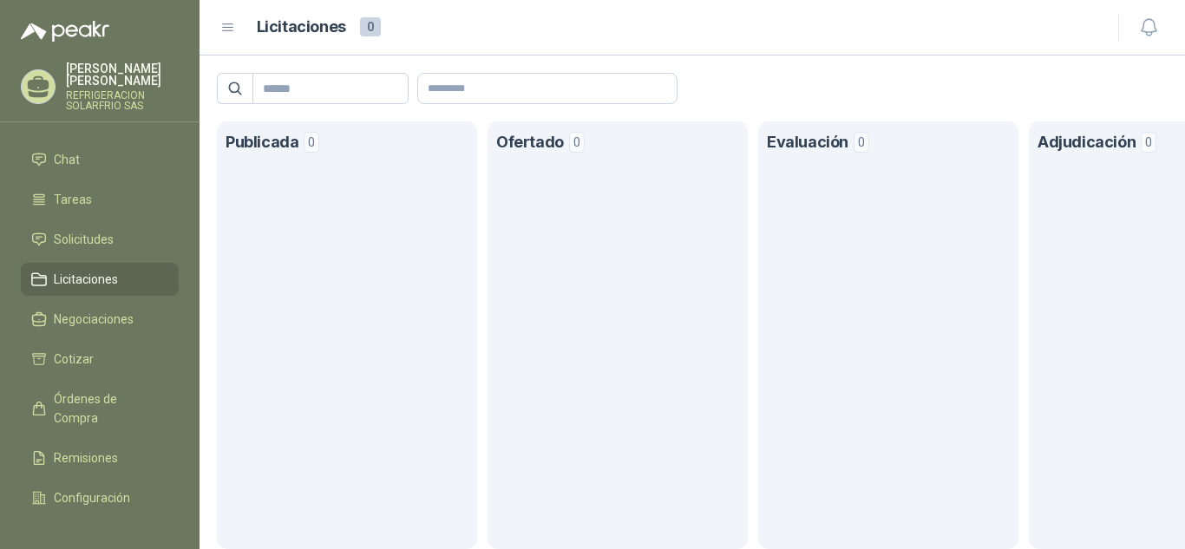
scroll to position [17, 0]
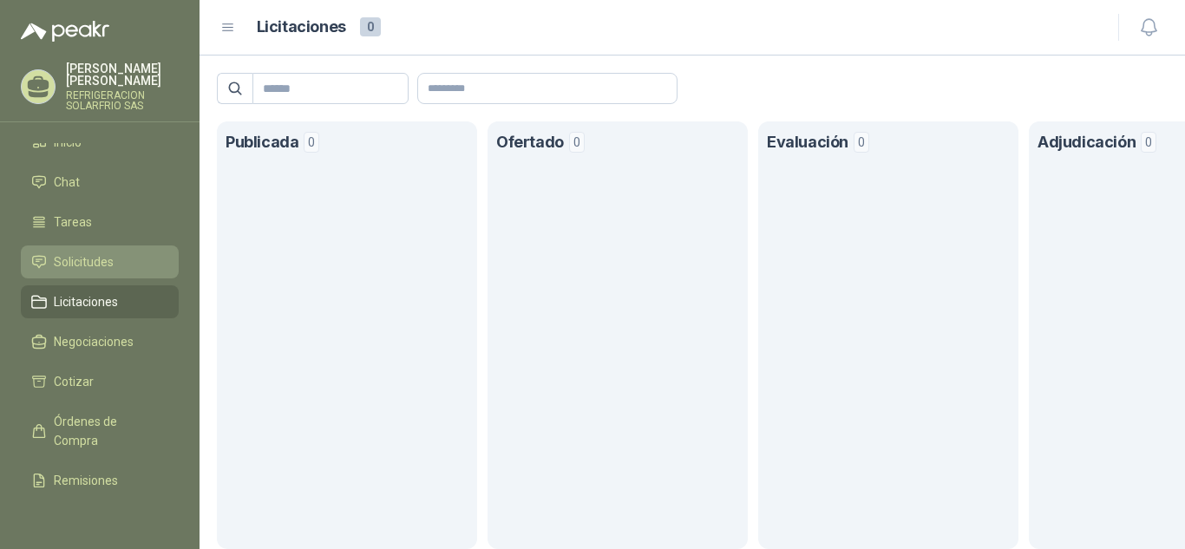
click at [84, 252] on span "Solicitudes" at bounding box center [84, 261] width 60 height 19
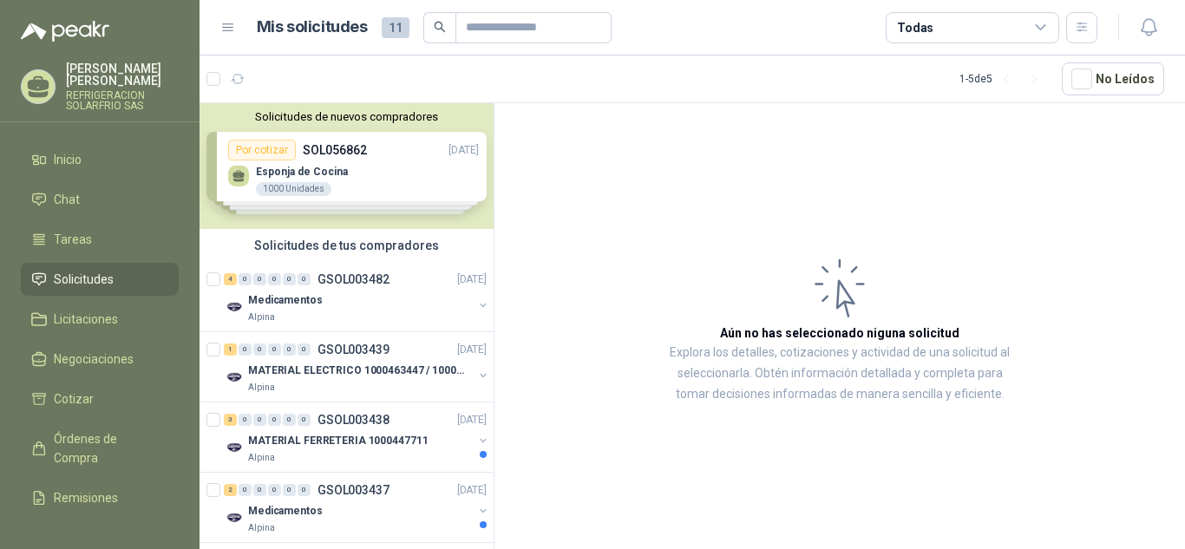
click at [413, 190] on div "Solicitudes de nuevos compradores Por cotizar SOL056862 [DATE] Esponja de Cocin…" at bounding box center [346, 166] width 294 height 126
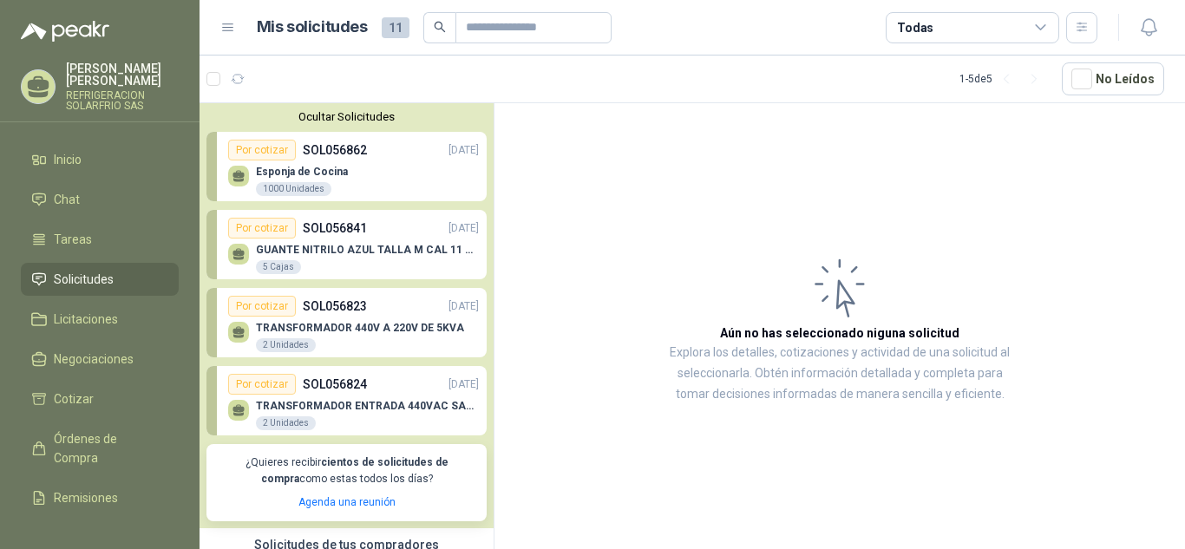
click at [359, 179] on div "Esponja de Cocina 1000 Unidades" at bounding box center [353, 178] width 251 height 36
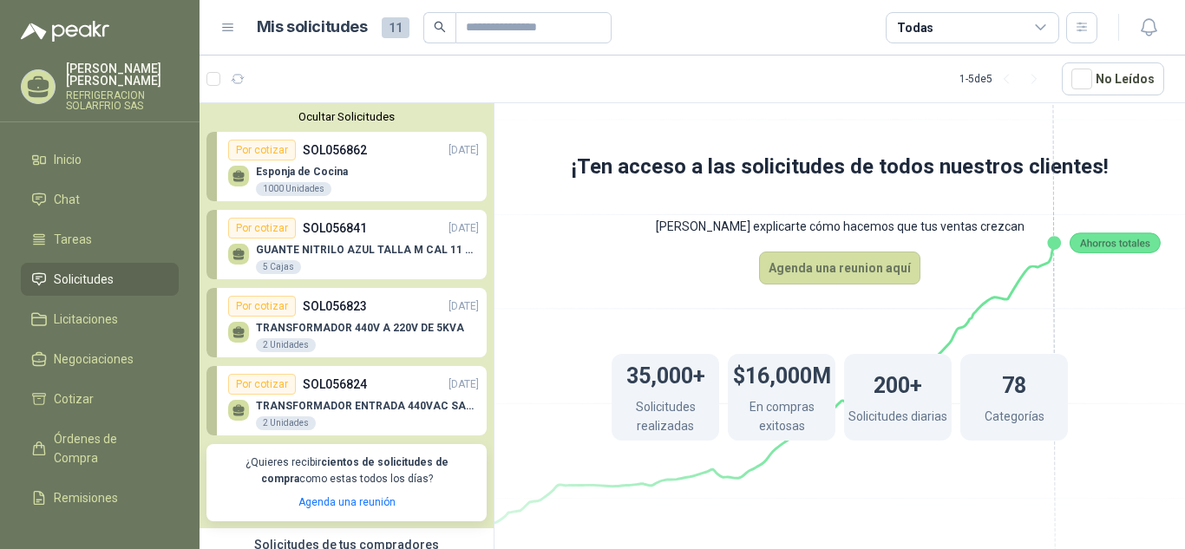
click at [342, 179] on div "Esponja de Cocina 1000 Unidades" at bounding box center [302, 181] width 92 height 31
click at [258, 153] on div "Por cotizar" at bounding box center [262, 150] width 68 height 21
click at [247, 179] on div at bounding box center [238, 176] width 21 height 21
click at [292, 188] on div "1000 Unidades" at bounding box center [293, 189] width 75 height 14
click at [382, 245] on p "GUANTE NITRILO AZUL TALLA M CAL 11 CAJA x 100 UND" at bounding box center [367, 250] width 223 height 12
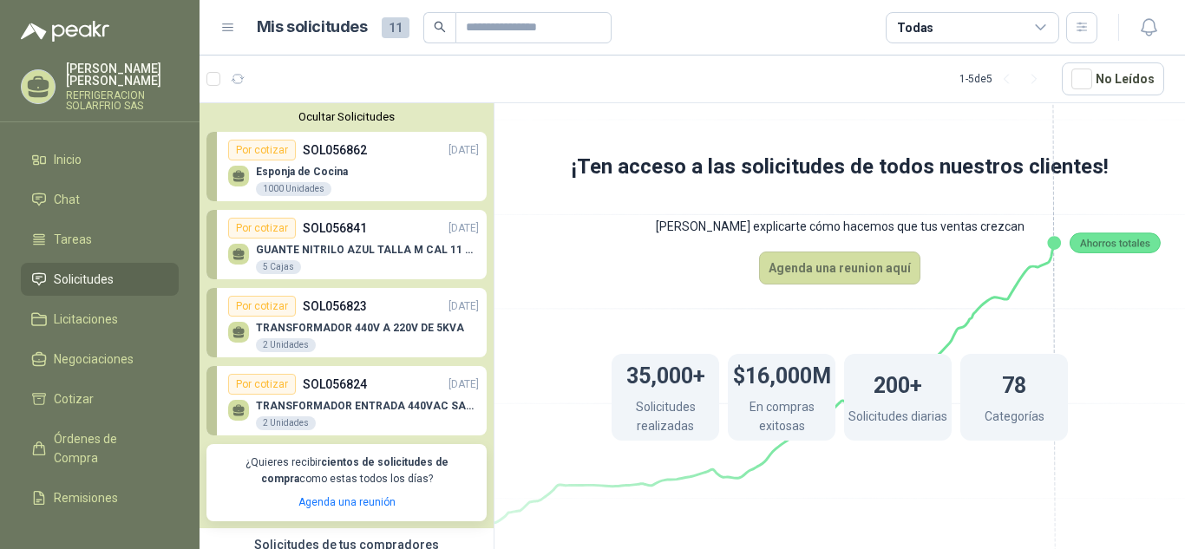
click at [337, 255] on p "GUANTE NITRILO AZUL TALLA M CAL 11 CAJA x 100 UND" at bounding box center [367, 250] width 223 height 12
click at [346, 340] on div "TRANSFORMADOR 440V A 220V DE 5KVA 2 Unidades" at bounding box center [360, 337] width 208 height 31
click at [855, 272] on button "Agenda una reunion aquí" at bounding box center [839, 268] width 161 height 33
click at [93, 270] on span "Solicitudes" at bounding box center [84, 279] width 60 height 19
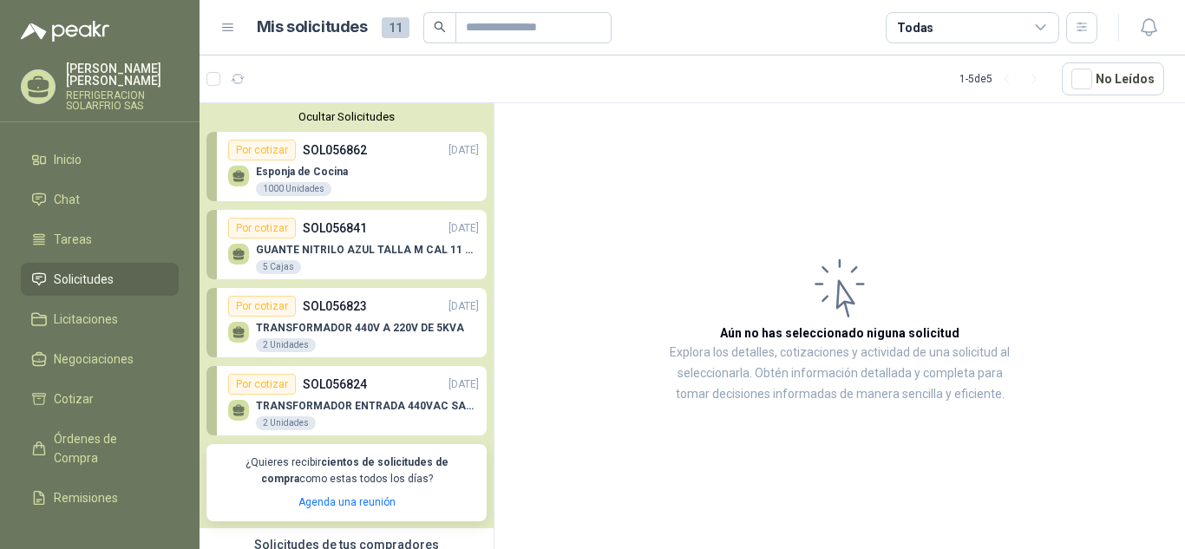
click at [308, 155] on p "SOL056862" at bounding box center [335, 150] width 64 height 19
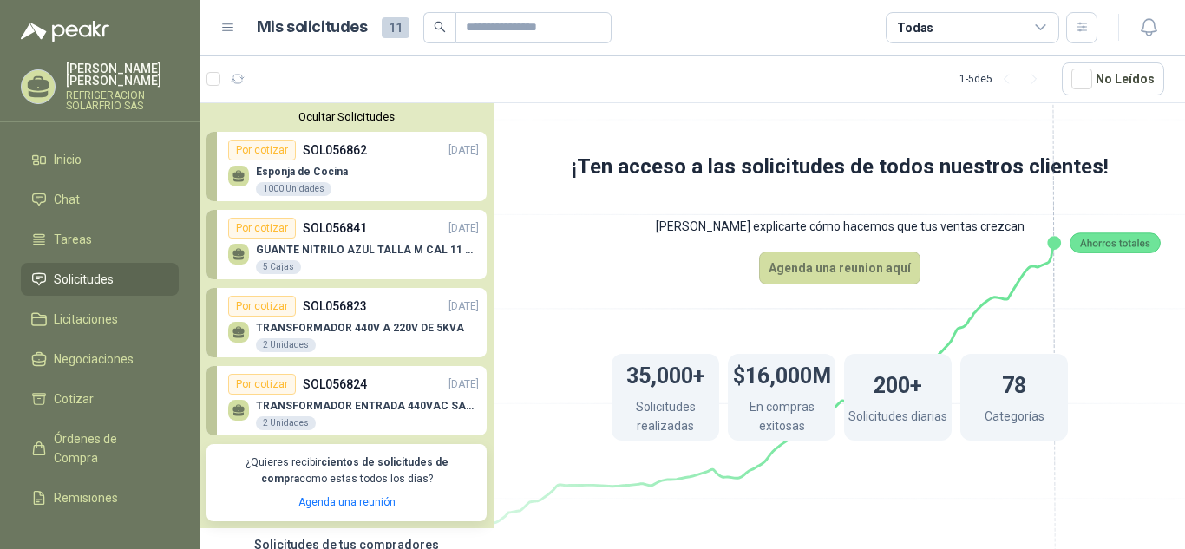
click at [259, 152] on div "Por cotizar" at bounding box center [262, 150] width 68 height 21
click at [1107, 234] on rect at bounding box center [1114, 243] width 90 height 20
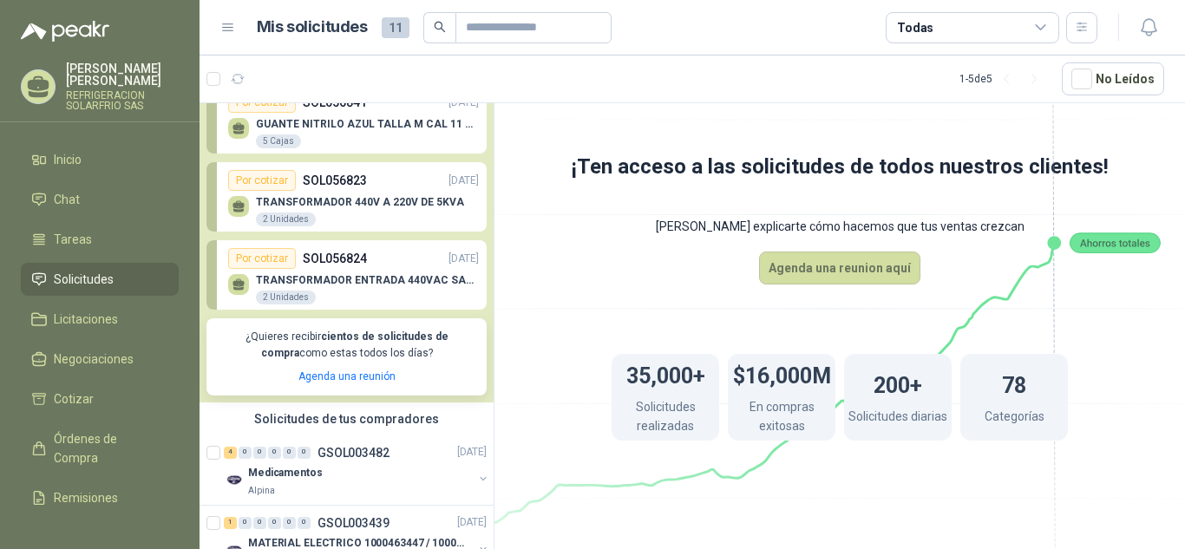
scroll to position [133, 0]
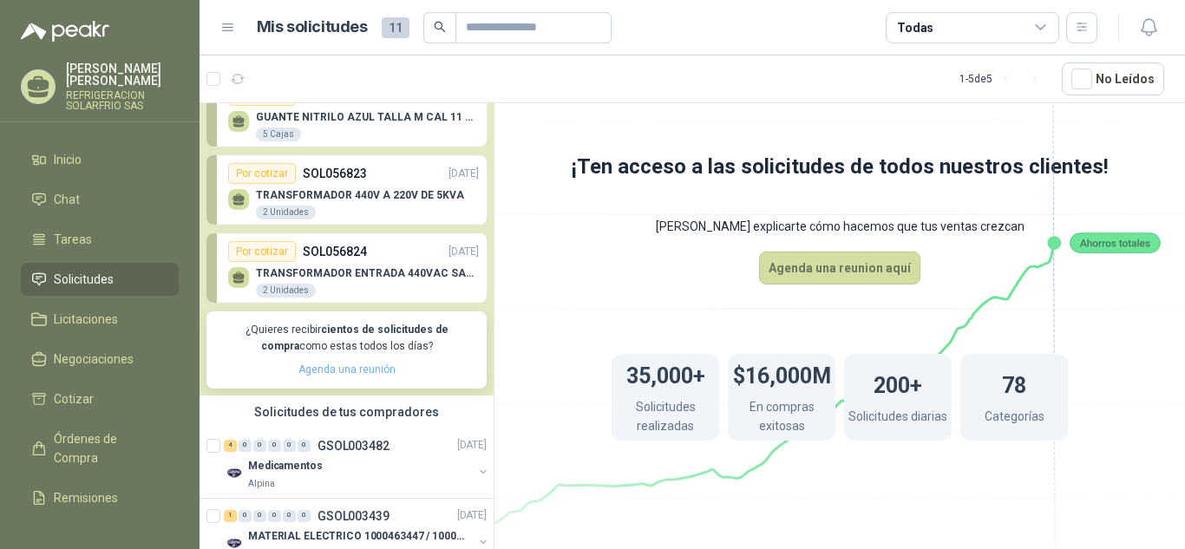
click at [367, 368] on link "Agenda una reunión" at bounding box center [346, 369] width 97 height 12
click at [311, 190] on p "TRANSFORMADOR 440V A 220V DE 5KVA" at bounding box center [360, 195] width 208 height 12
click at [354, 201] on p "TRANSFORMADOR 440V A 220V DE 5KVA" at bounding box center [360, 195] width 208 height 12
click at [267, 214] on div "2 Unidades" at bounding box center [286, 213] width 60 height 14
click at [257, 174] on div "Por cotizar" at bounding box center [262, 173] width 68 height 21
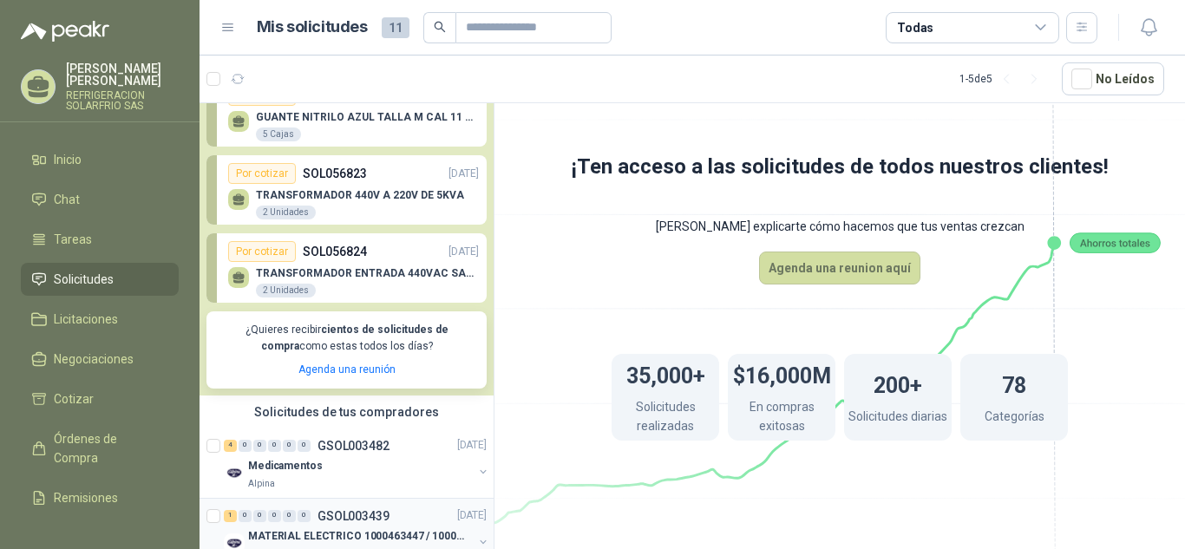
click at [293, 502] on div "1 0 0 0 0 0 GSOL003439 [DATE] MATERIAL ELECTRICO 1000463447 / 1000465800 Alpina" at bounding box center [346, 534] width 294 height 70
click at [317, 471] on div "Medicamentos" at bounding box center [360, 466] width 225 height 21
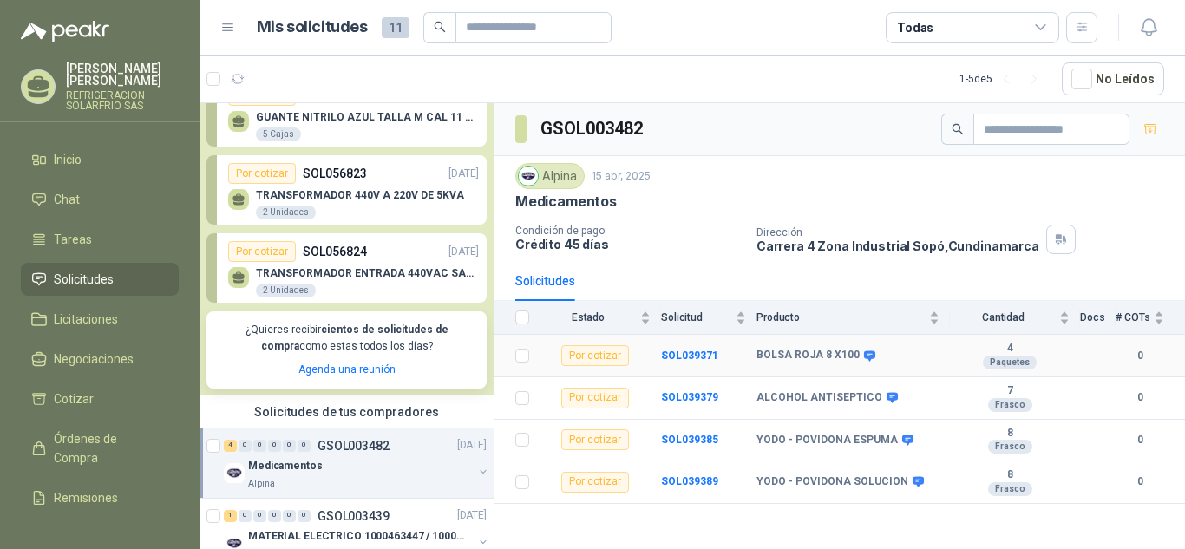
click at [1014, 352] on b "4" at bounding box center [1010, 349] width 120 height 14
click at [584, 358] on div "Por cotizar" at bounding box center [595, 355] width 68 height 21
click at [679, 350] on b "SOL039371" at bounding box center [689, 356] width 57 height 12
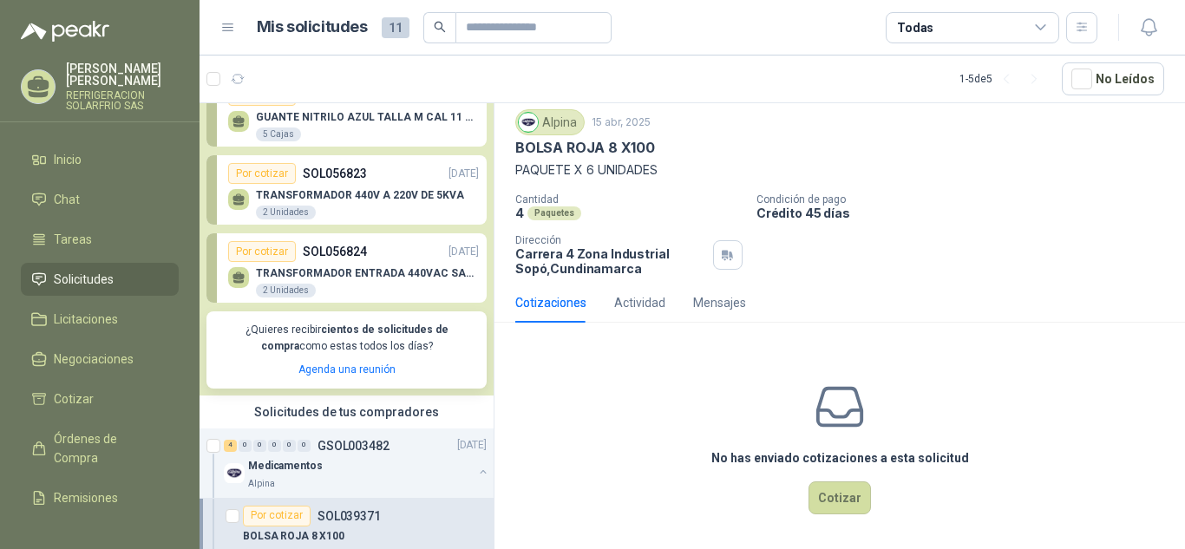
scroll to position [54, 0]
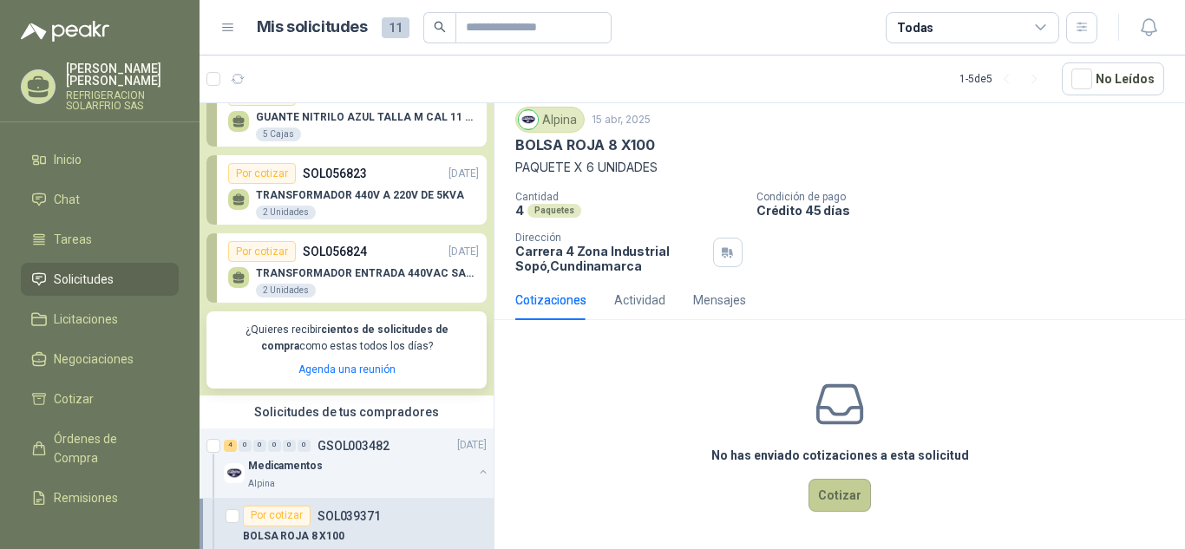
click at [851, 493] on button "Cotizar" at bounding box center [839, 495] width 62 height 33
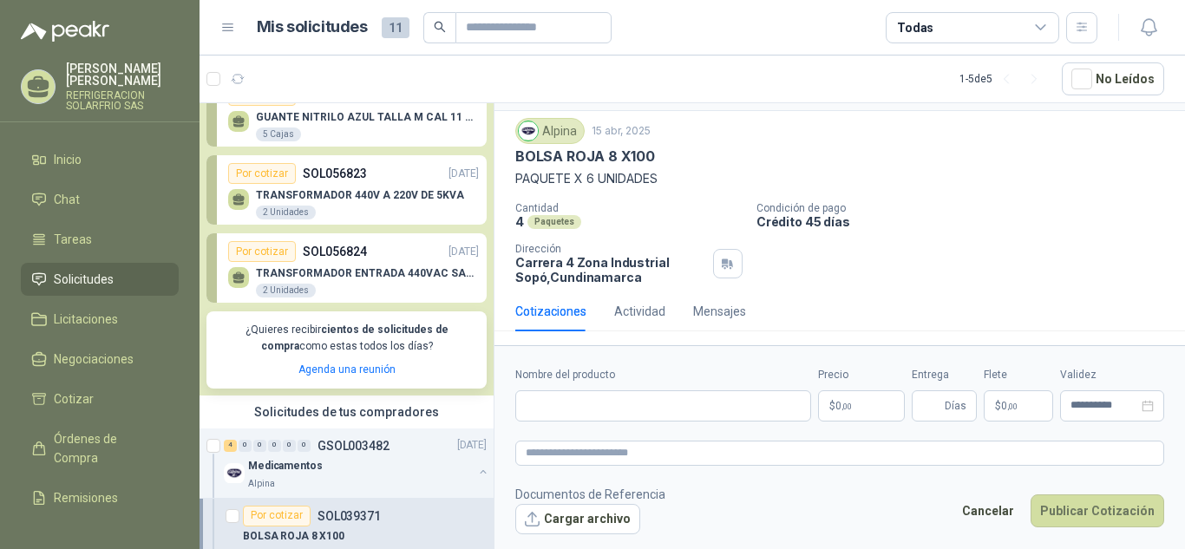
scroll to position [42, 0]
click at [89, 270] on span "Solicitudes" at bounding box center [84, 279] width 60 height 19
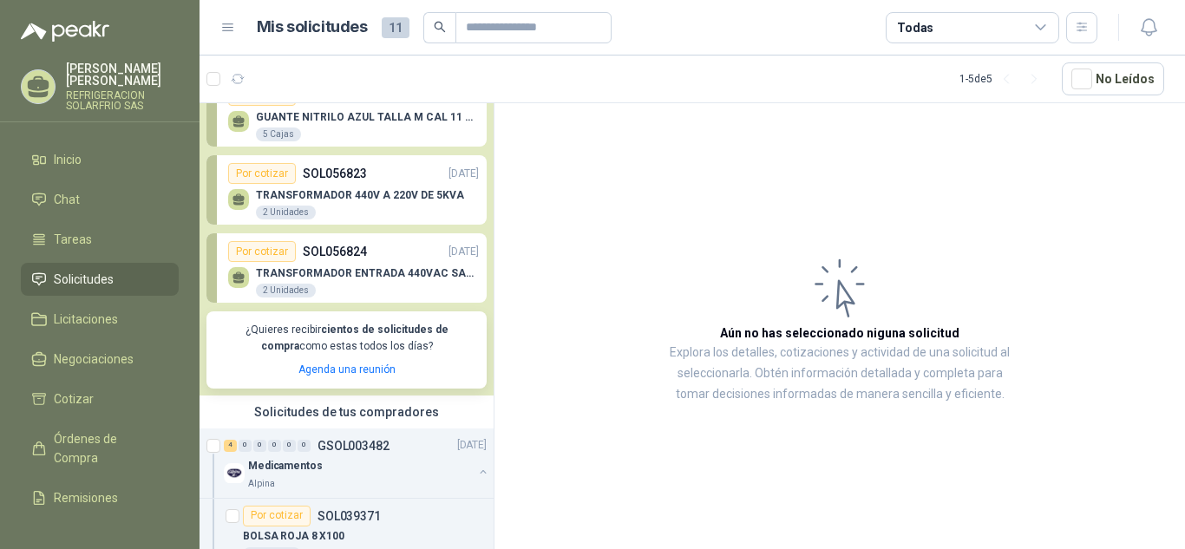
click at [370, 284] on div "TRANSFORMADOR ENTRADA 440VAC SALIDA 220VAC 10AMP 1000WATTS 2 Unidades" at bounding box center [367, 282] width 223 height 31
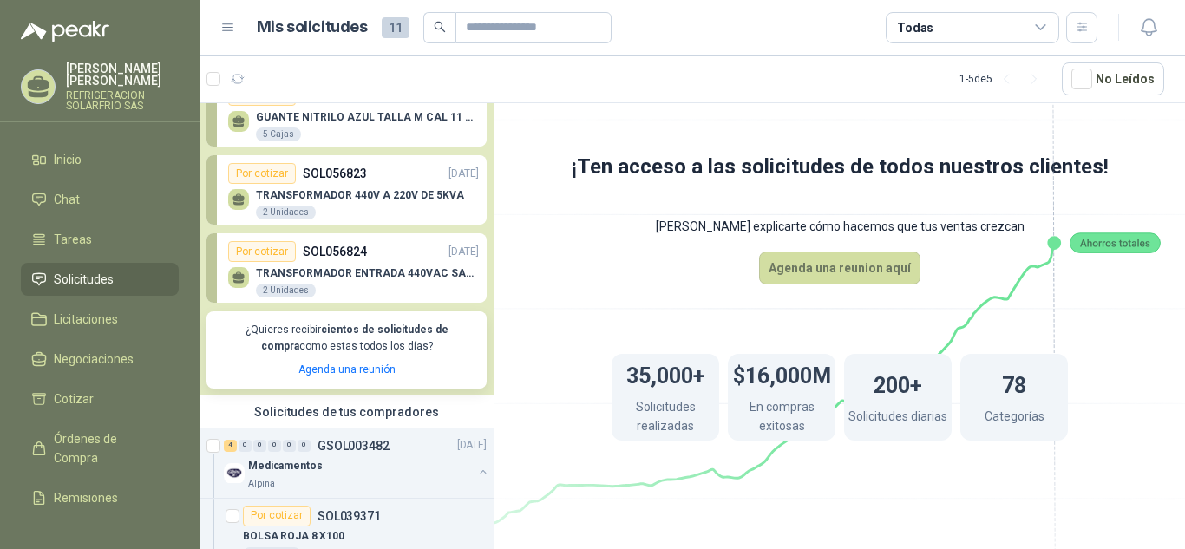
drag, startPoint x: 477, startPoint y: 291, endPoint x: 479, endPoint y: 278, distance: 13.1
click at [479, 278] on div "Ocultar Solicitudes Por cotizar SOL056862 [DATE] Esponja de Cocina 1000 Unidade…" at bounding box center [346, 329] width 295 height 452
click at [397, 213] on div "TRANSFORMADOR 440V A 220V DE 5KVA 2 Unidades" at bounding box center [360, 204] width 208 height 31
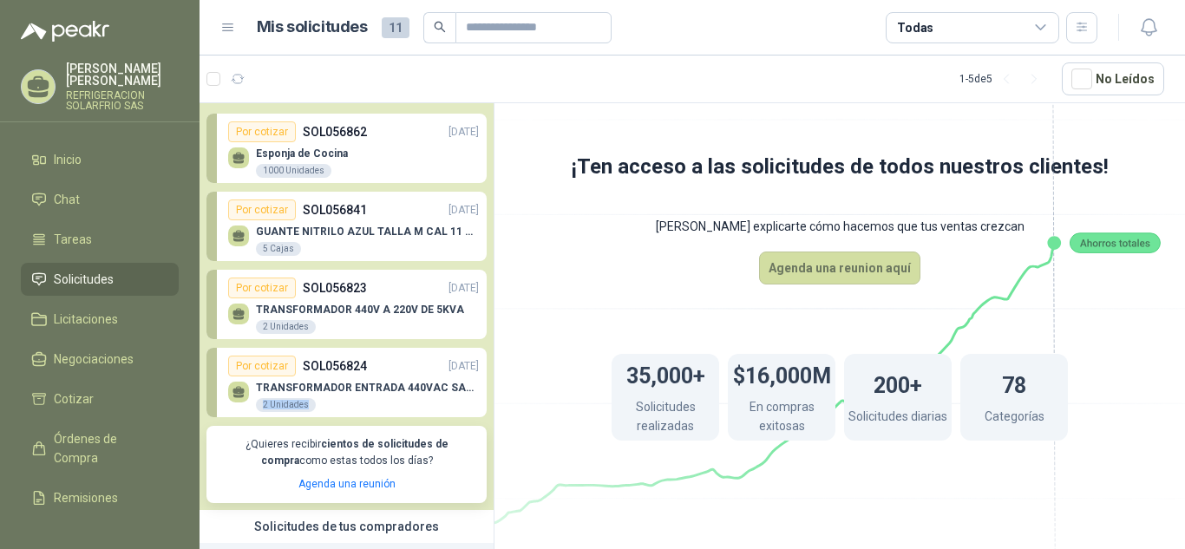
scroll to position [0, 2]
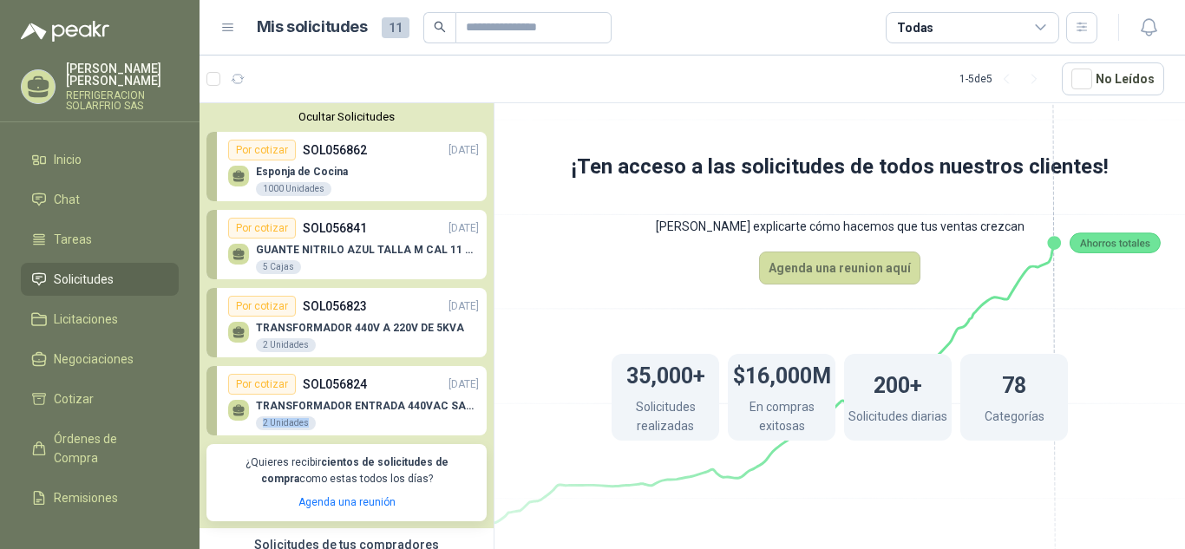
click at [376, 268] on div "GUANTE NITRILO AZUL TALLA M CAL 11 CAJA x 100 UND 5 Cajas" at bounding box center [367, 259] width 223 height 31
click at [94, 150] on li "Inicio" at bounding box center [99, 159] width 137 height 19
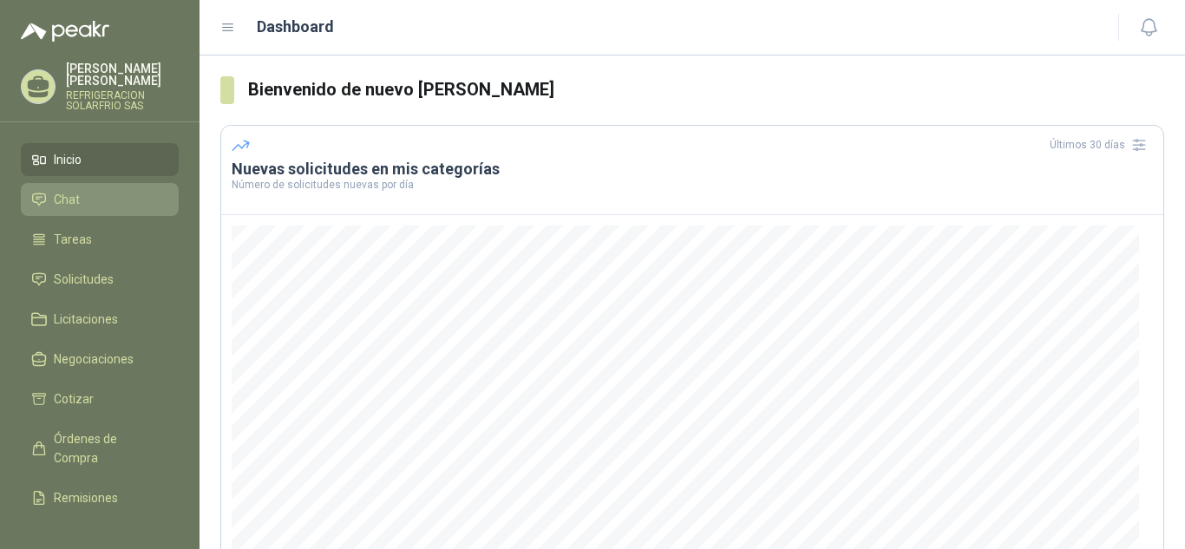
click at [81, 190] on li "Chat" at bounding box center [99, 199] width 137 height 19
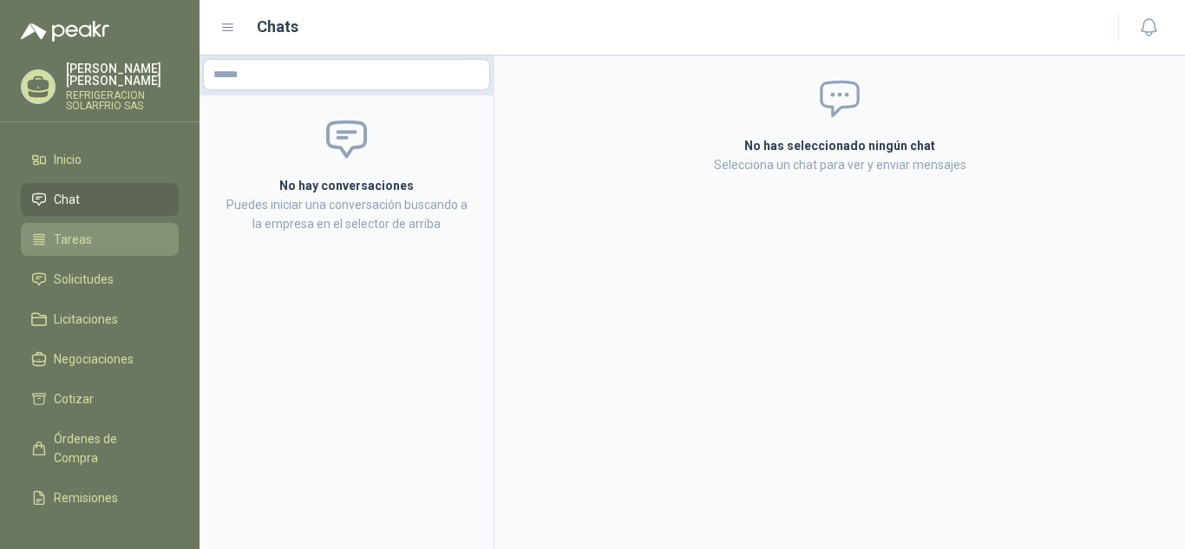
click at [75, 230] on span "Tareas" at bounding box center [73, 239] width 38 height 19
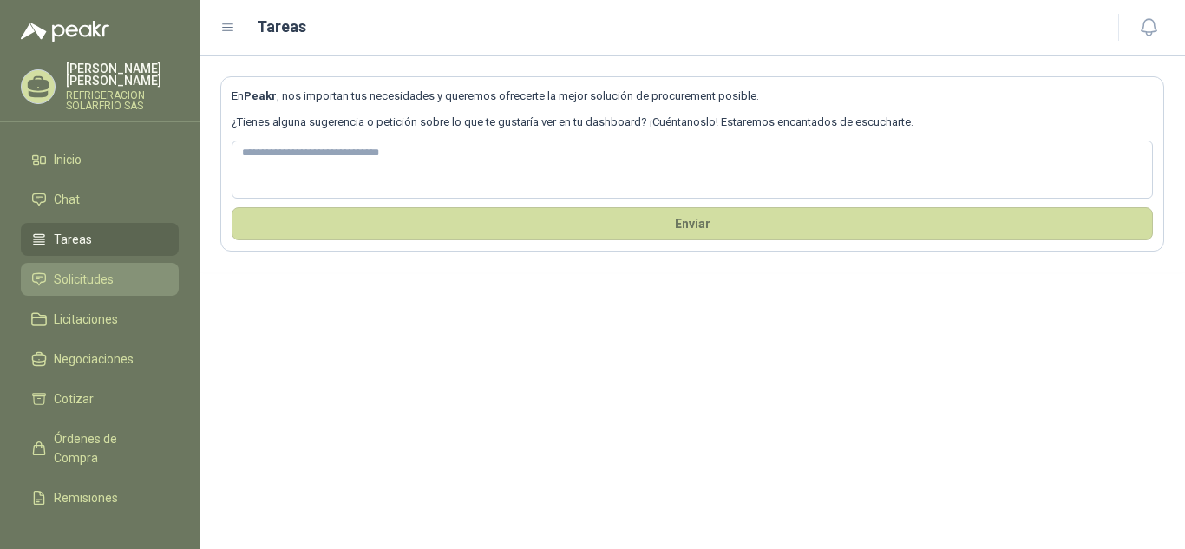
click at [81, 281] on link "Solicitudes" at bounding box center [100, 279] width 158 height 33
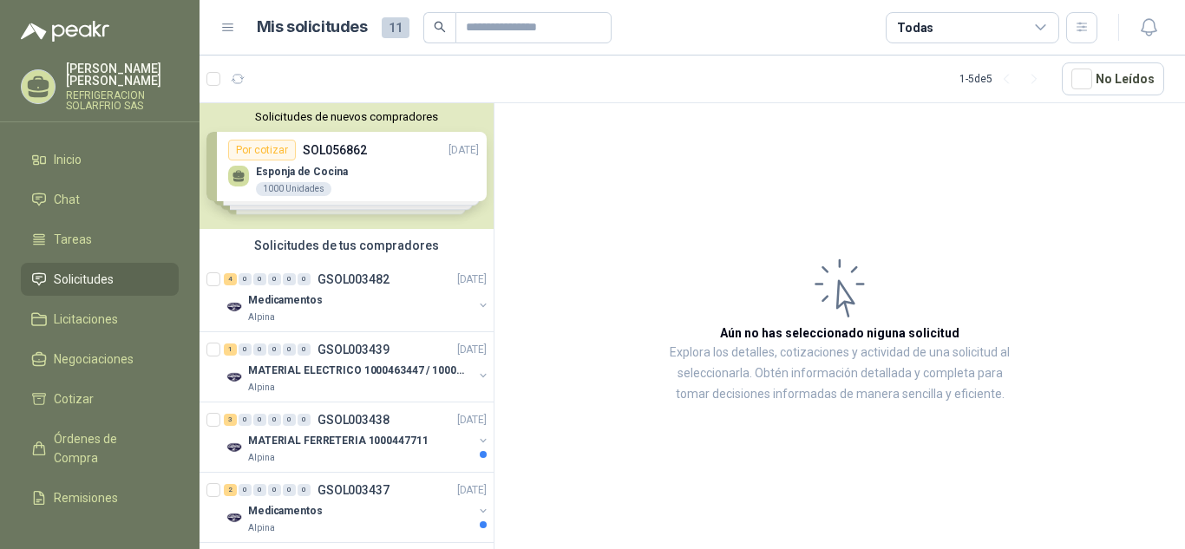
click at [381, 191] on div "Solicitudes de nuevos compradores Por cotizar SOL056862 [DATE] Esponja de Cocin…" at bounding box center [346, 166] width 294 height 126
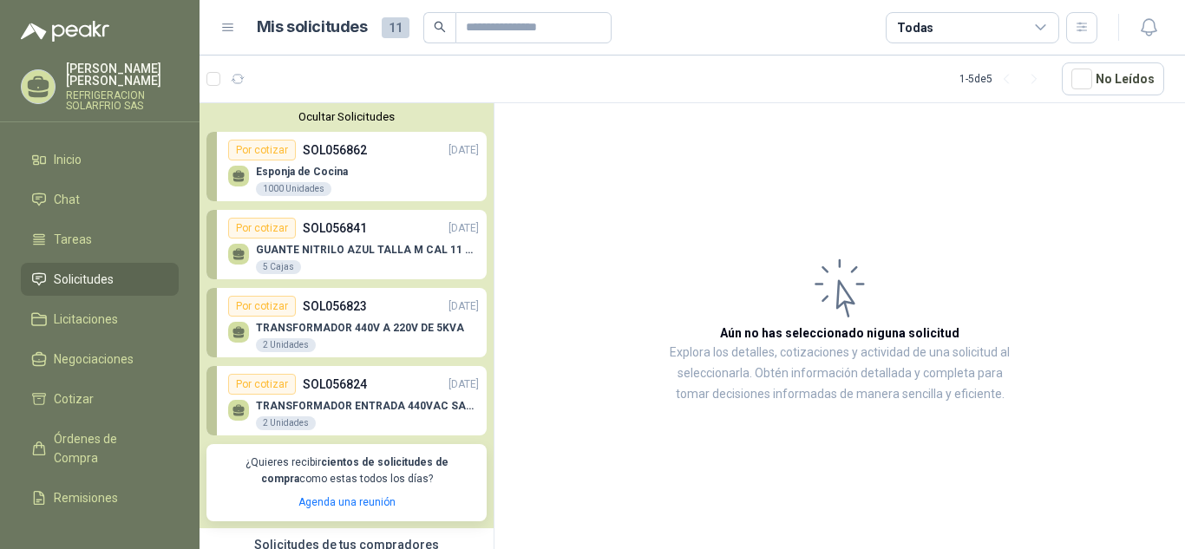
click at [370, 173] on div "Esponja de Cocina 1000 Unidades" at bounding box center [353, 178] width 251 height 36
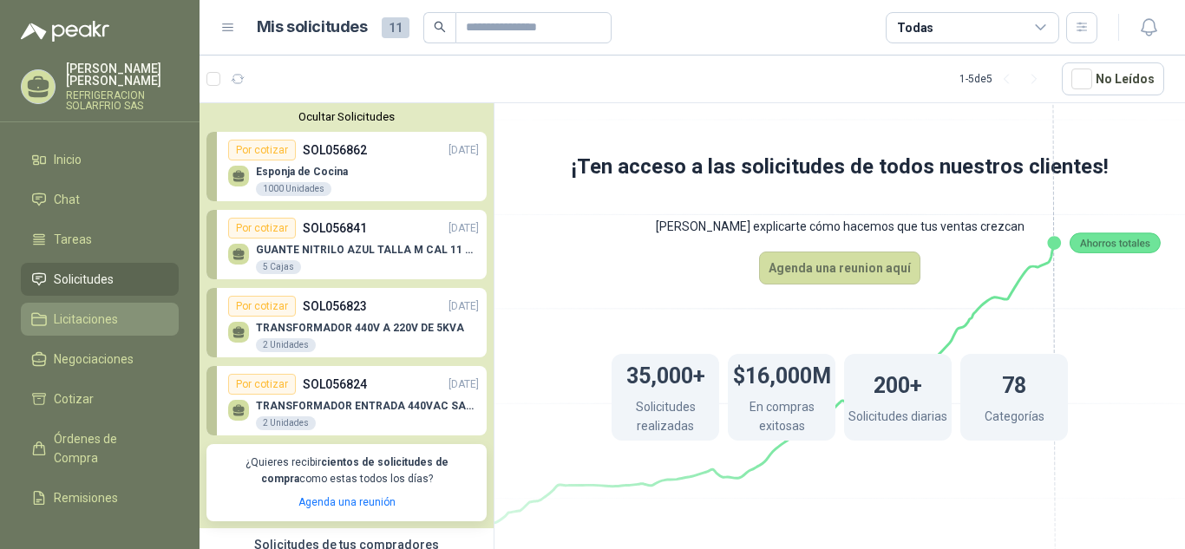
click at [124, 310] on li "Licitaciones" at bounding box center [99, 319] width 137 height 19
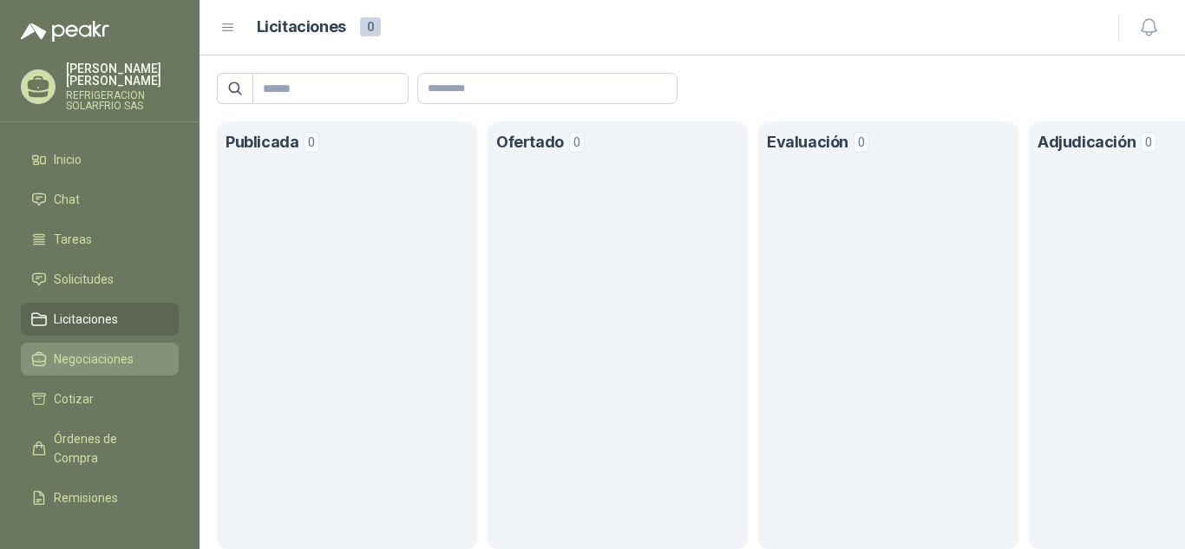
click at [100, 350] on span "Negociaciones" at bounding box center [94, 359] width 80 height 19
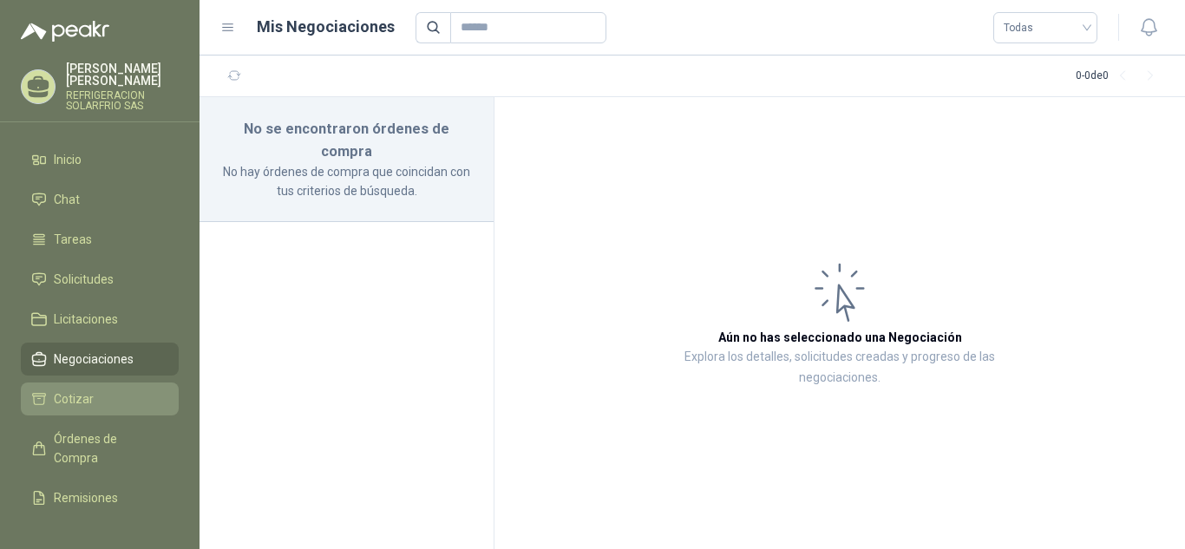
click at [97, 389] on li "Cotizar" at bounding box center [99, 398] width 137 height 19
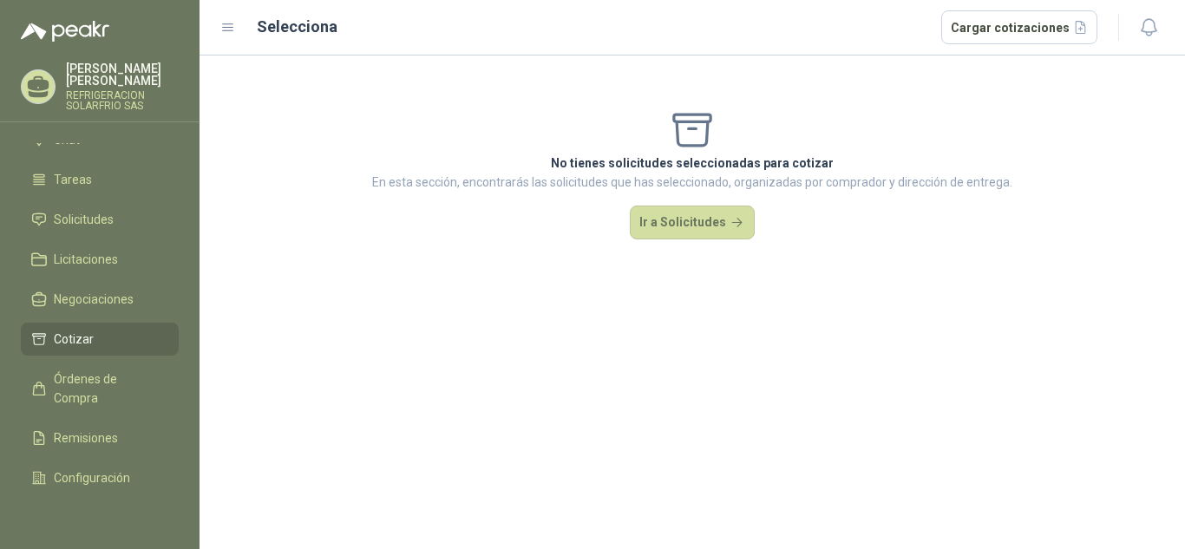
scroll to position [101, 0]
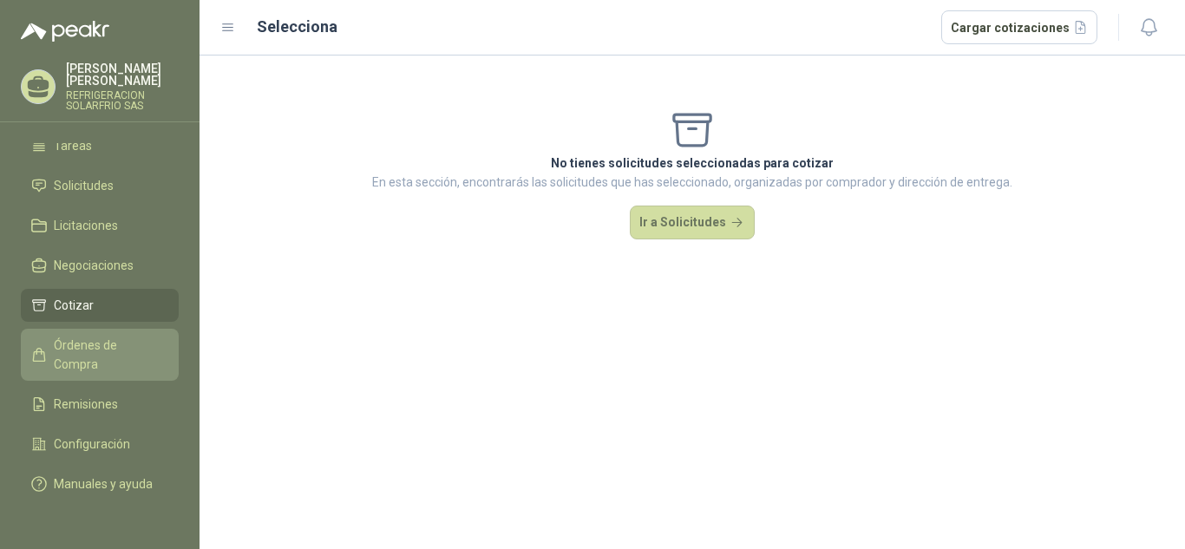
click at [88, 336] on span "Órdenes de Compra" at bounding box center [108, 355] width 108 height 38
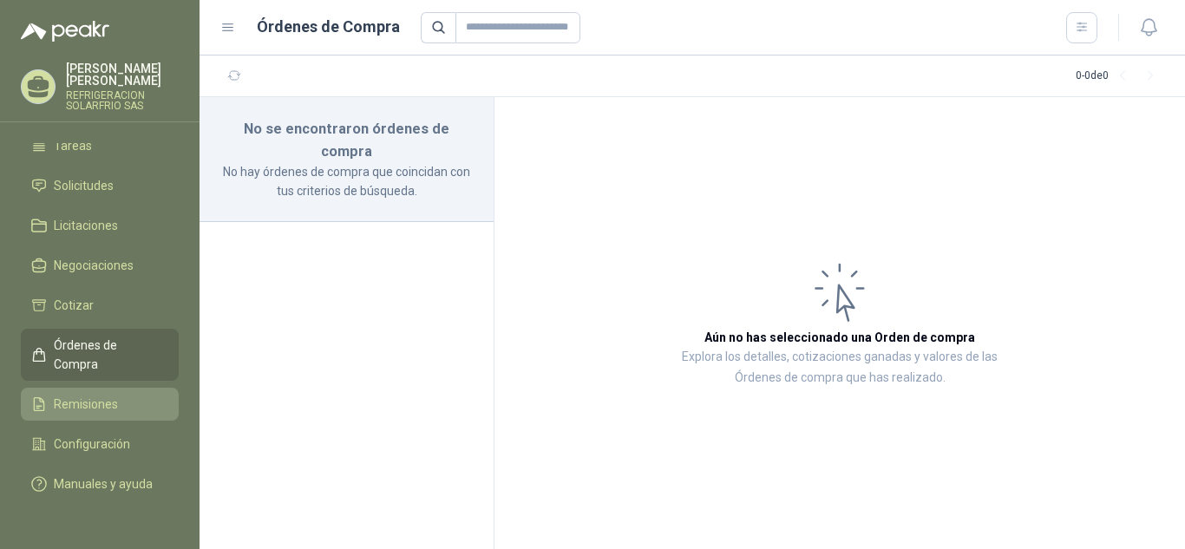
click at [90, 395] on span "Remisiones" at bounding box center [86, 404] width 64 height 19
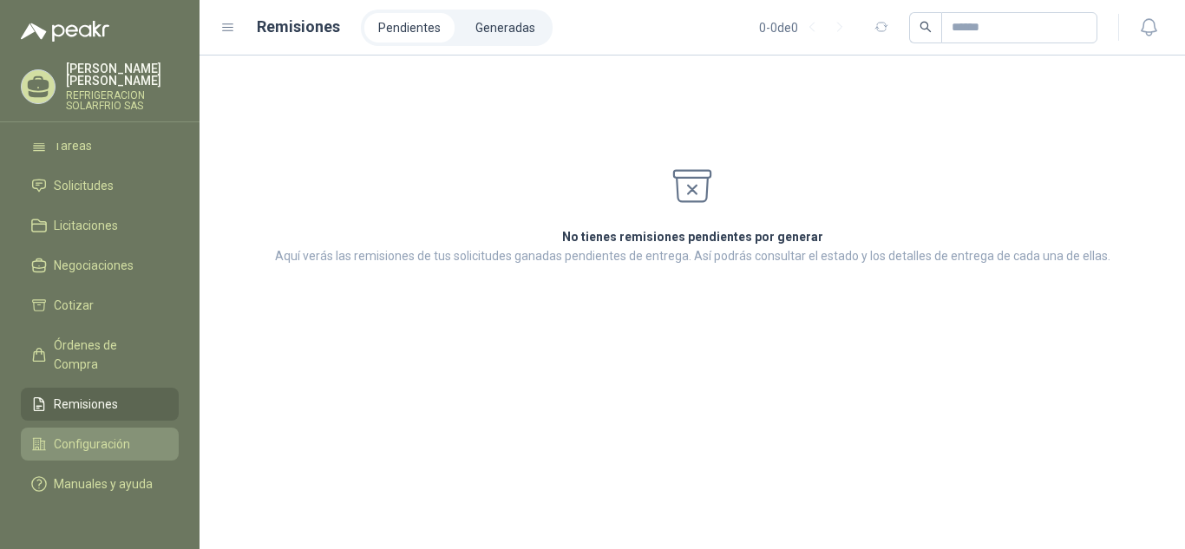
click at [104, 428] on link "Configuración" at bounding box center [100, 444] width 158 height 33
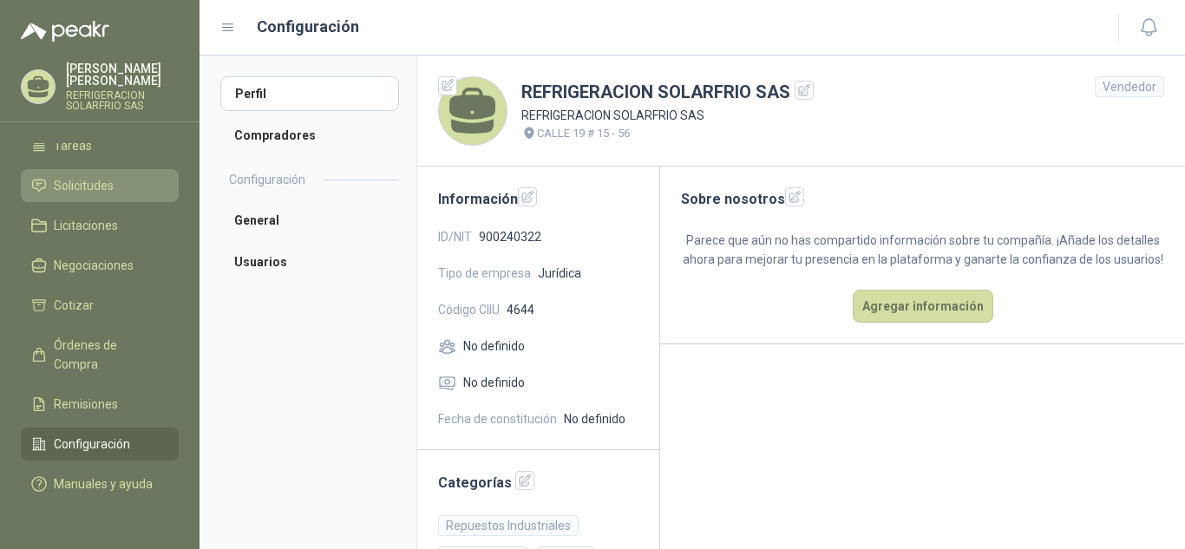
click at [91, 180] on link "Solicitudes" at bounding box center [100, 185] width 158 height 33
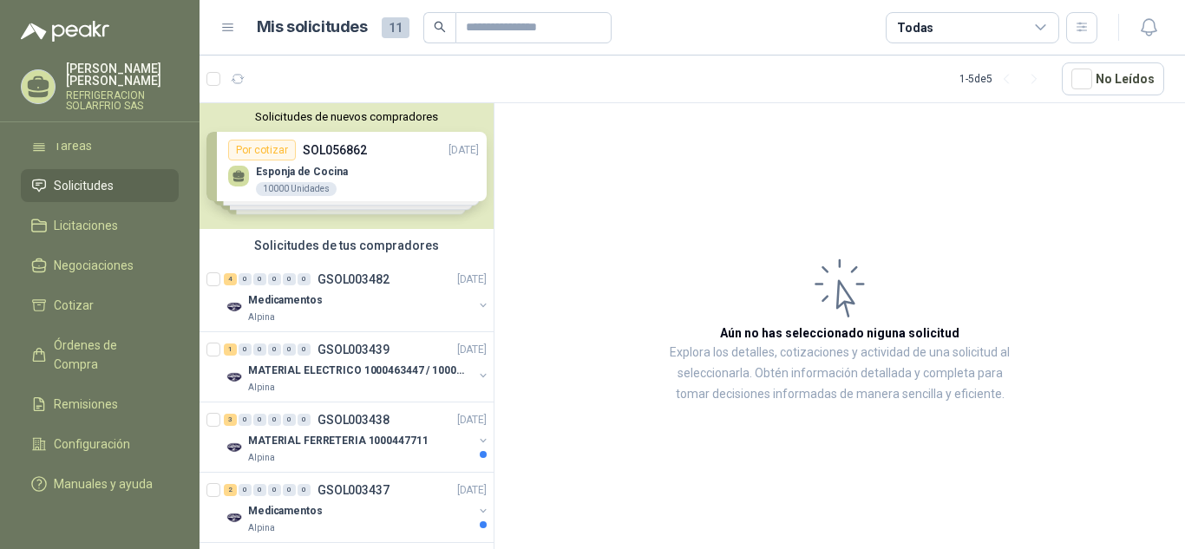
click at [403, 178] on div "Solicitudes de nuevos compradores Por cotizar SOL056862 [DATE] Esponja de Cocin…" at bounding box center [346, 166] width 294 height 126
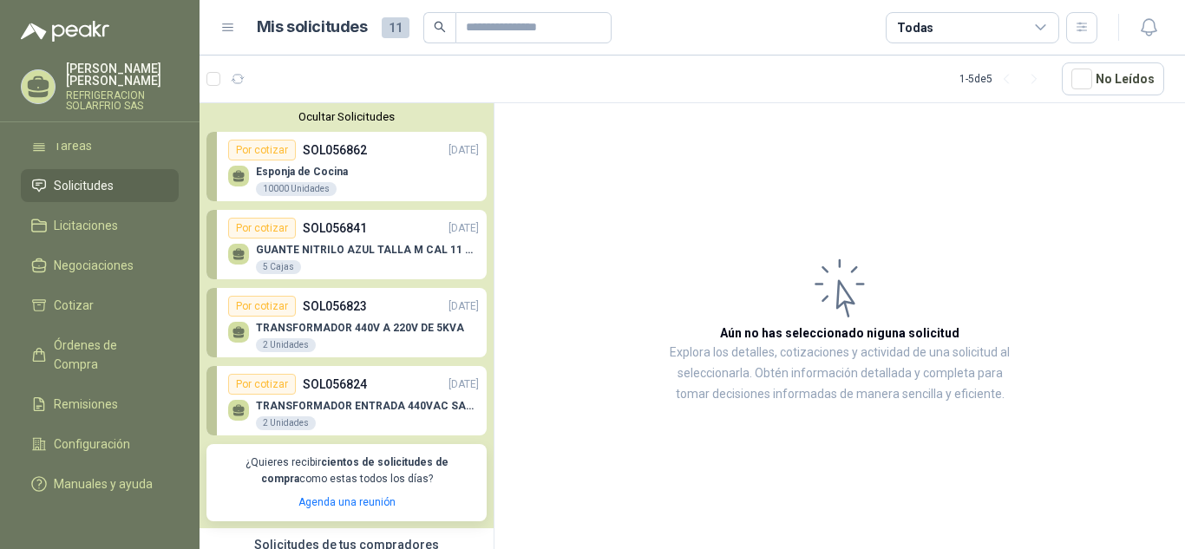
click at [343, 254] on p "GUANTE NITRILO AZUL TALLA M CAL 11 CAJA x 100 UND" at bounding box center [367, 250] width 223 height 12
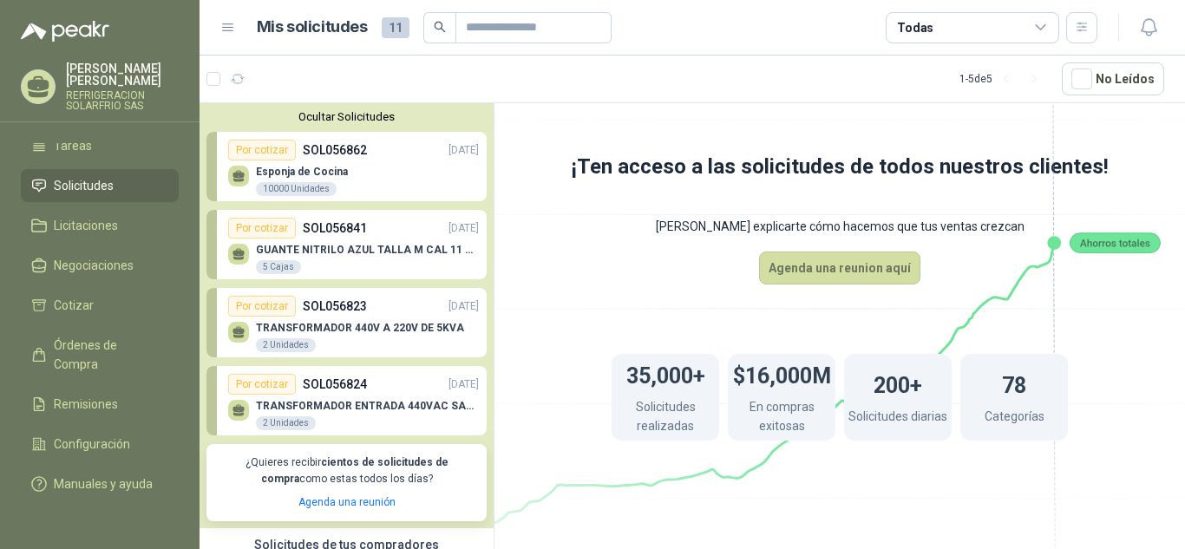
click at [980, 260] on icon at bounding box center [839, 296] width 971 height 820
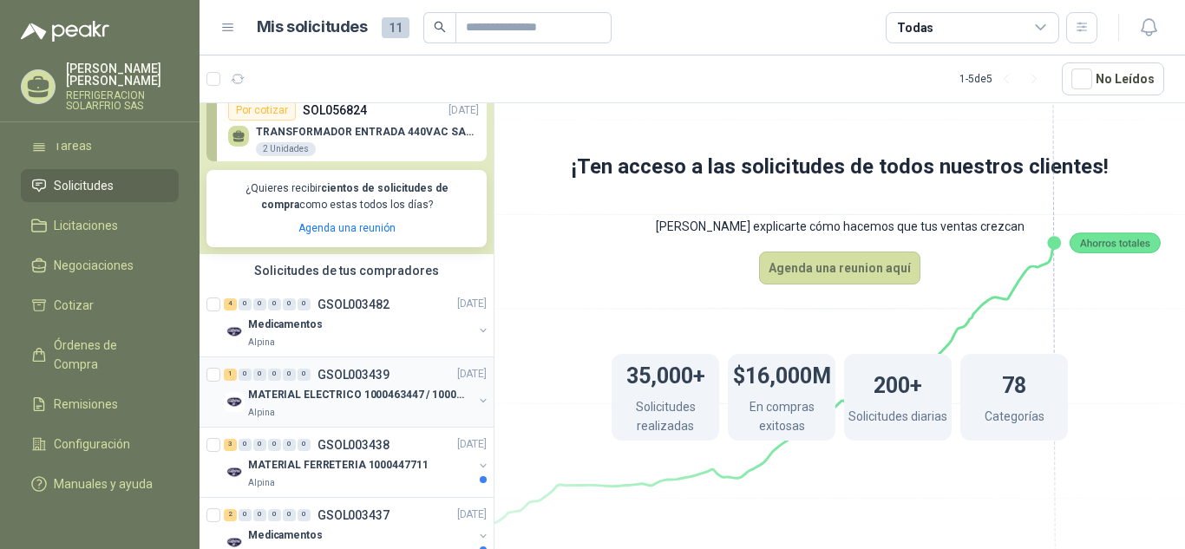
scroll to position [282, 0]
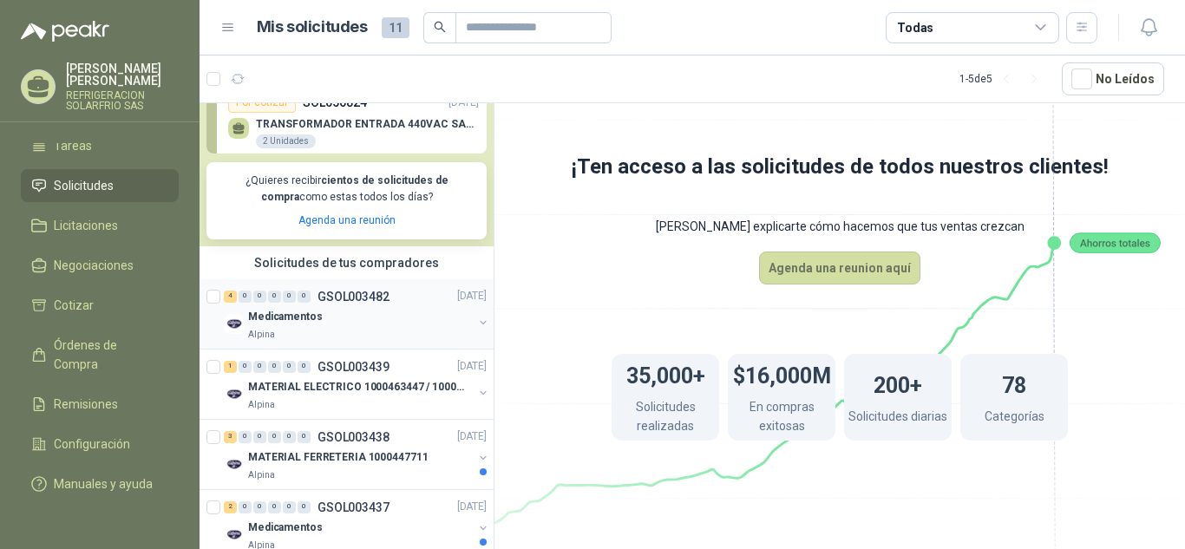
click at [376, 336] on div "Alpina" at bounding box center [360, 335] width 225 height 14
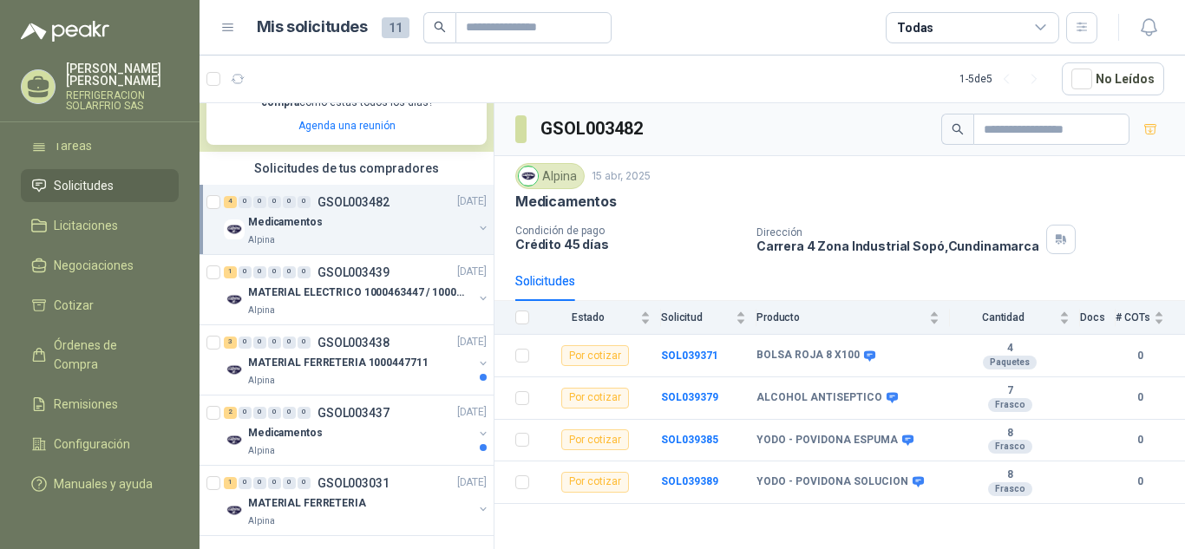
scroll to position [378, 0]
